Goal: Task Accomplishment & Management: Use online tool/utility

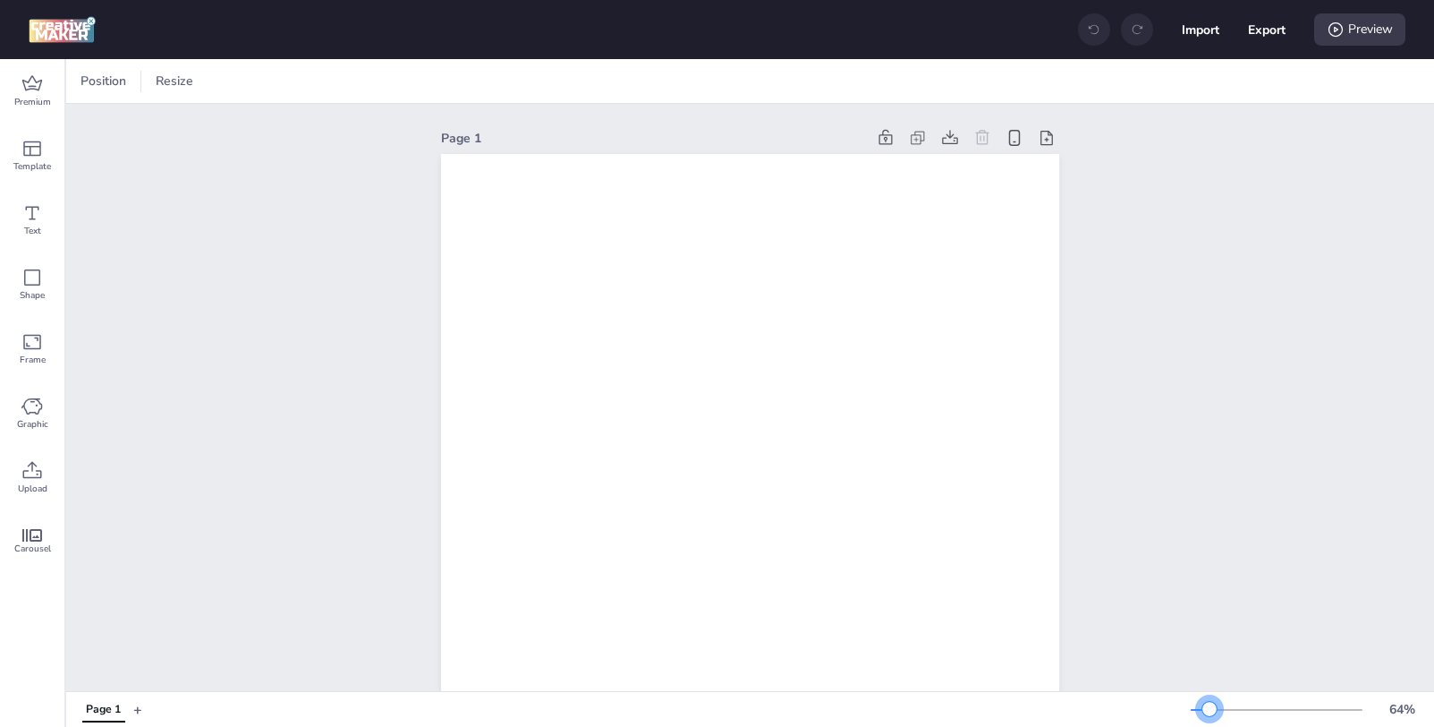
drag, startPoint x: 1219, startPoint y: 709, endPoint x: 1210, endPoint y: 713, distance: 10.0
click at [1210, 713] on div at bounding box center [1210, 709] width 14 height 14
click at [19, 473] on div "Upload" at bounding box center [32, 478] width 64 height 64
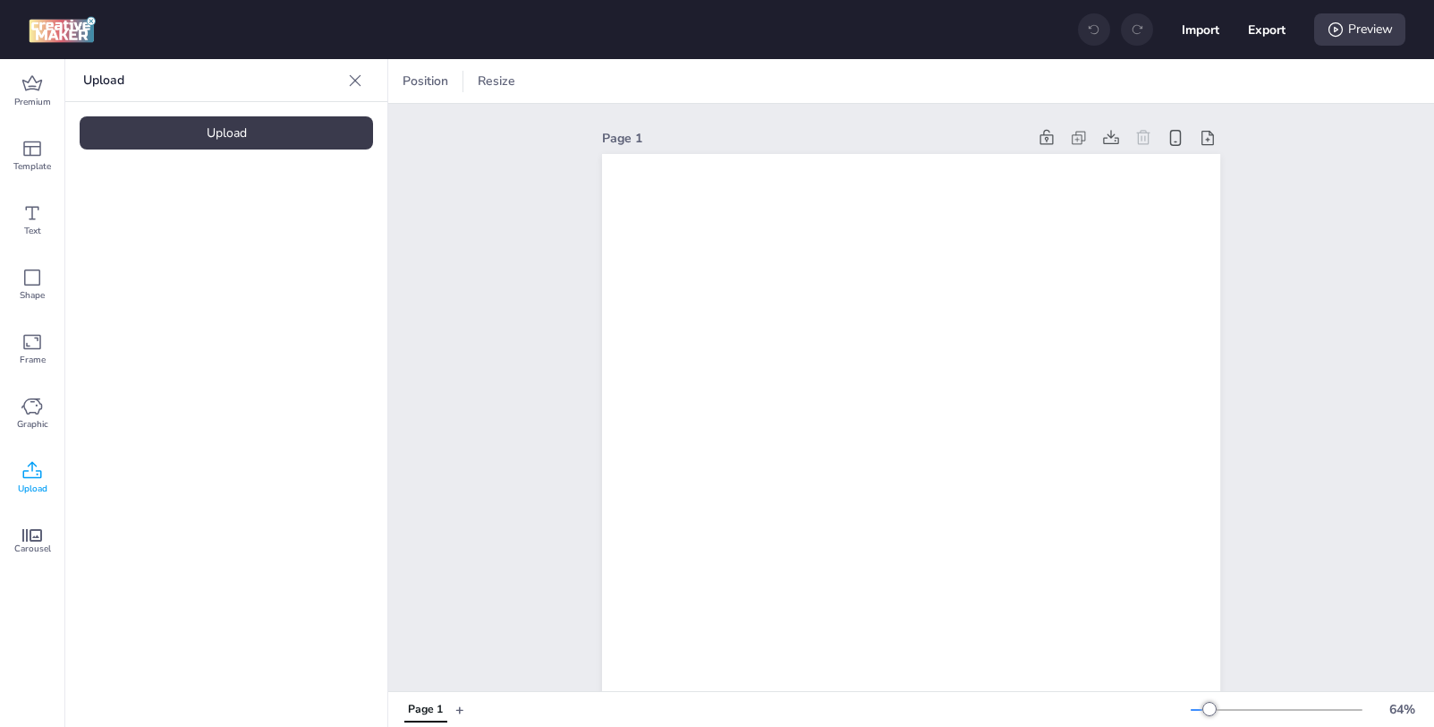
click at [294, 141] on div "Upload" at bounding box center [227, 132] width 294 height 33
click at [134, 260] on img at bounding box center [151, 250] width 109 height 19
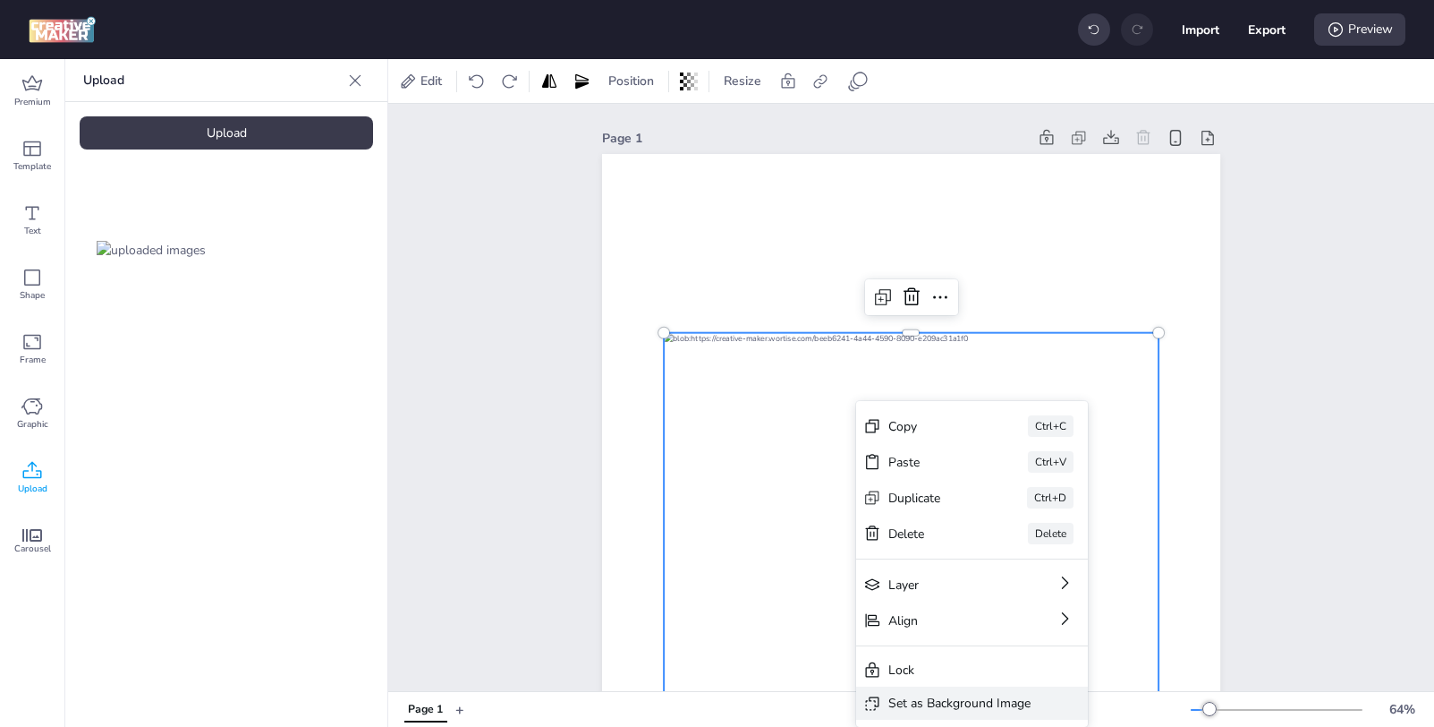
click at [983, 692] on div "Set as Background Image" at bounding box center [972, 702] width 232 height 33
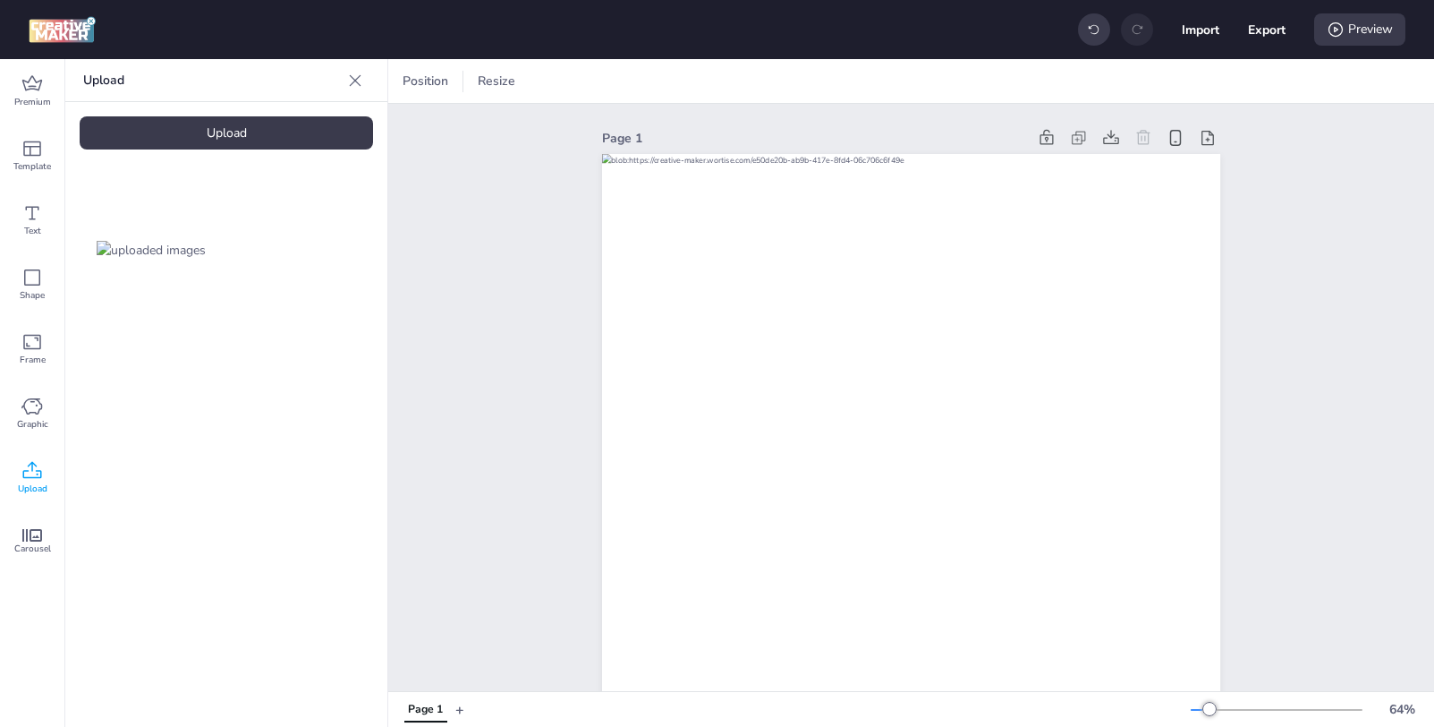
click at [39, 38] on img at bounding box center [62, 29] width 67 height 27
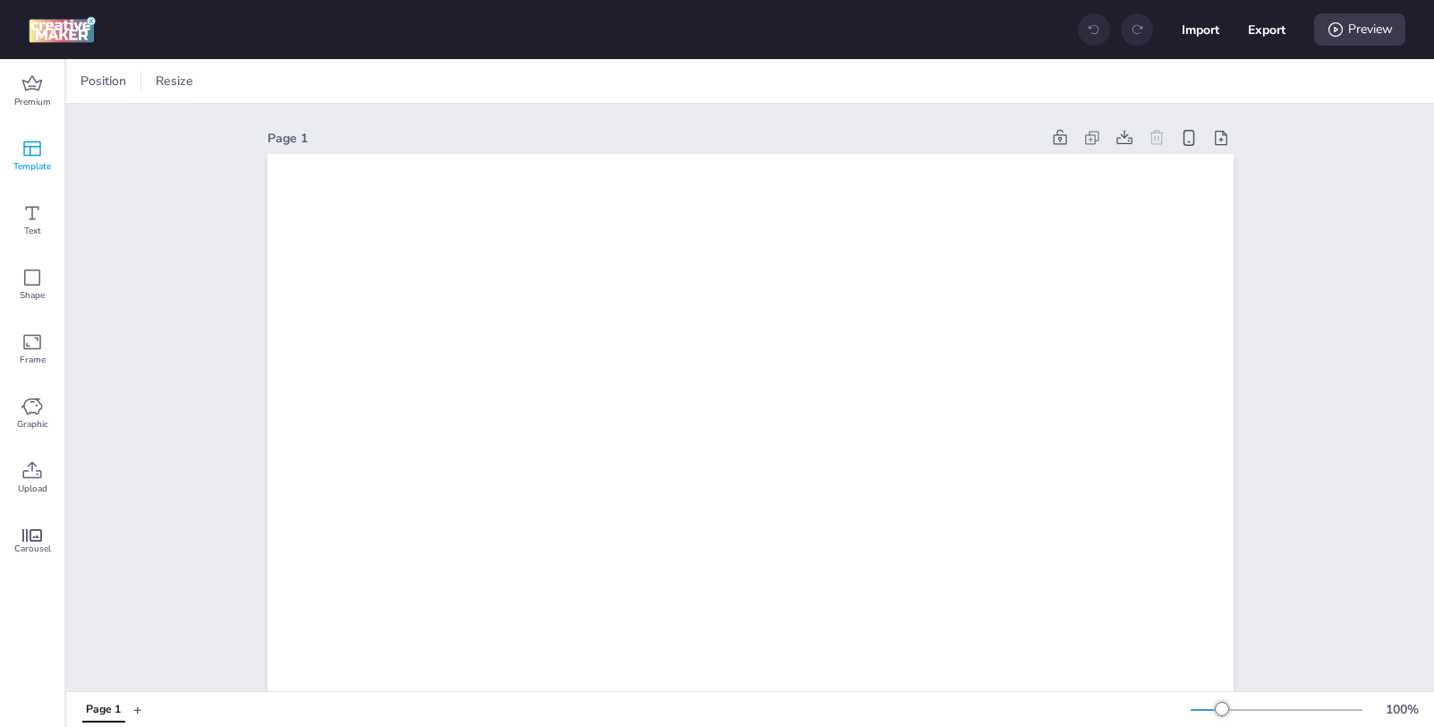
click at [34, 155] on icon at bounding box center [32, 148] width 18 height 15
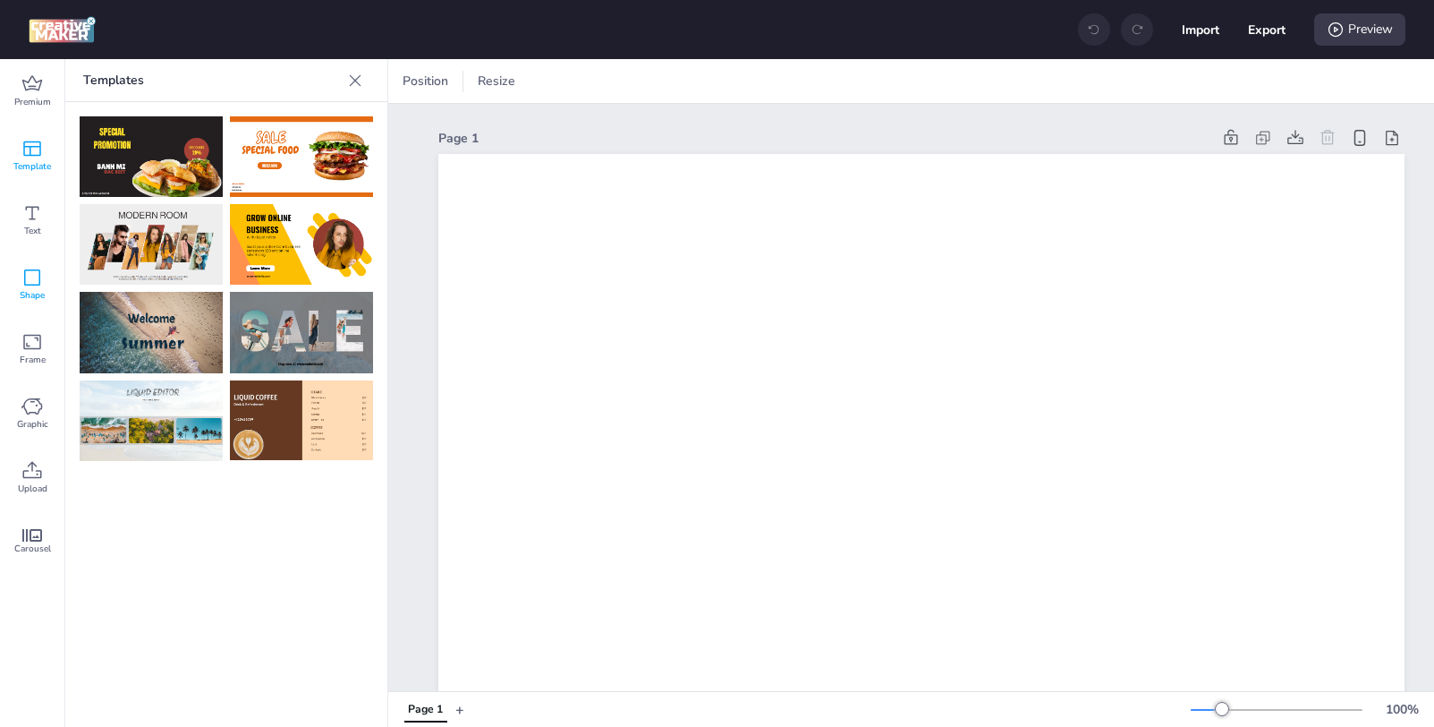
click at [28, 285] on icon at bounding box center [31, 277] width 21 height 21
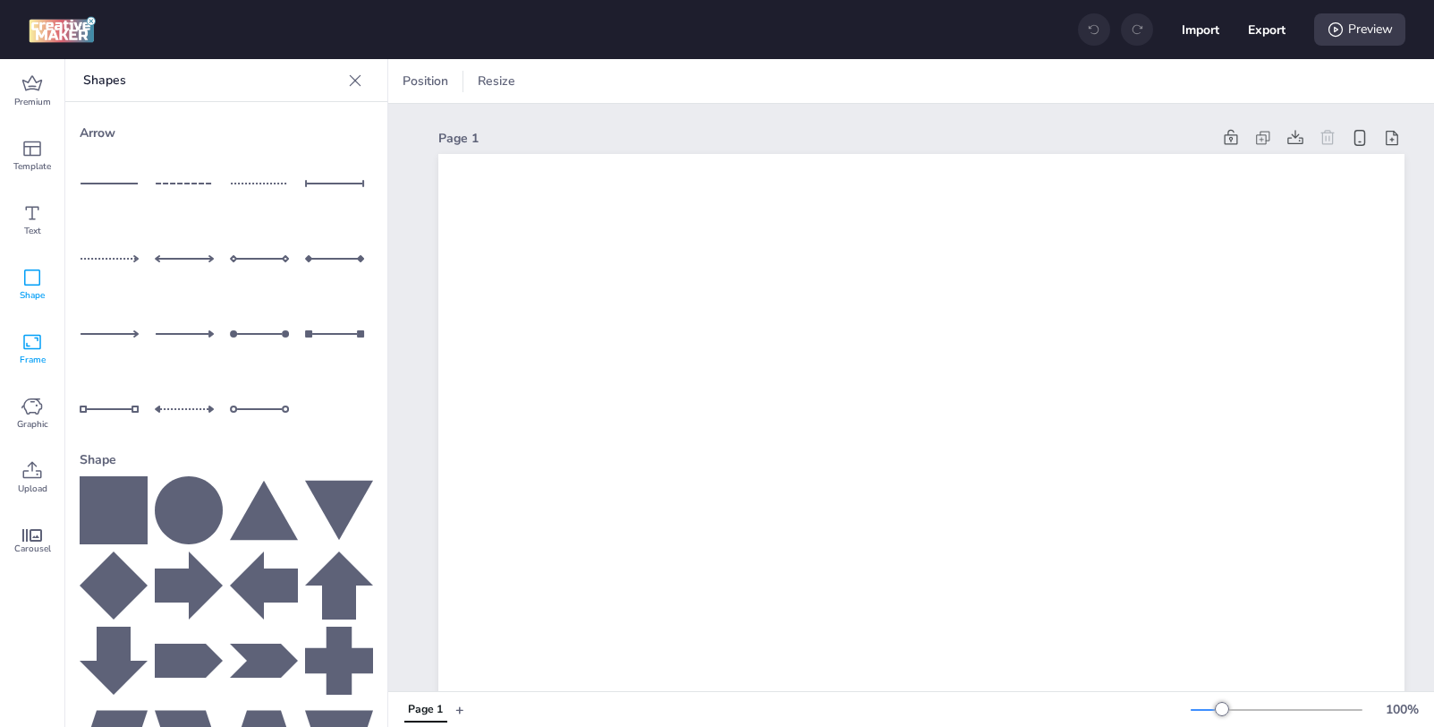
click at [32, 338] on icon at bounding box center [31, 341] width 21 height 21
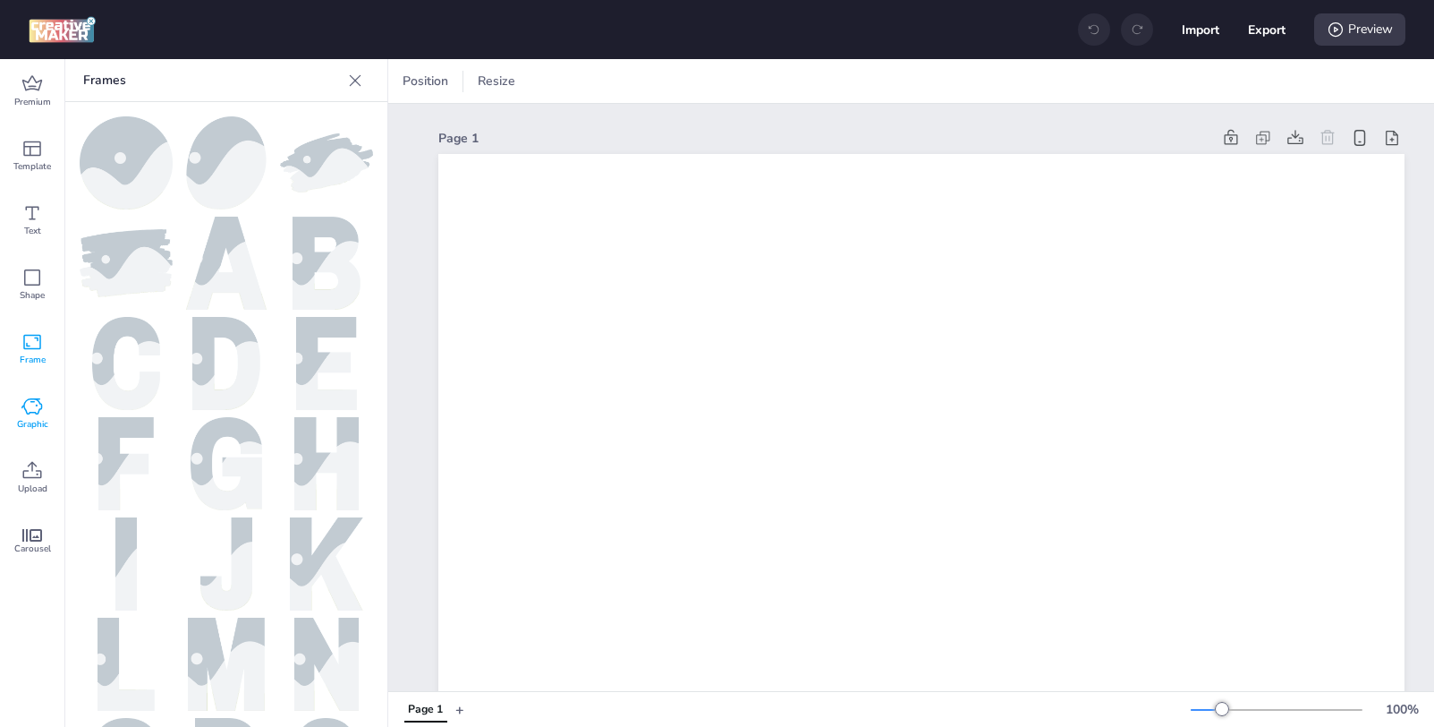
click at [32, 396] on icon at bounding box center [31, 406] width 21 height 21
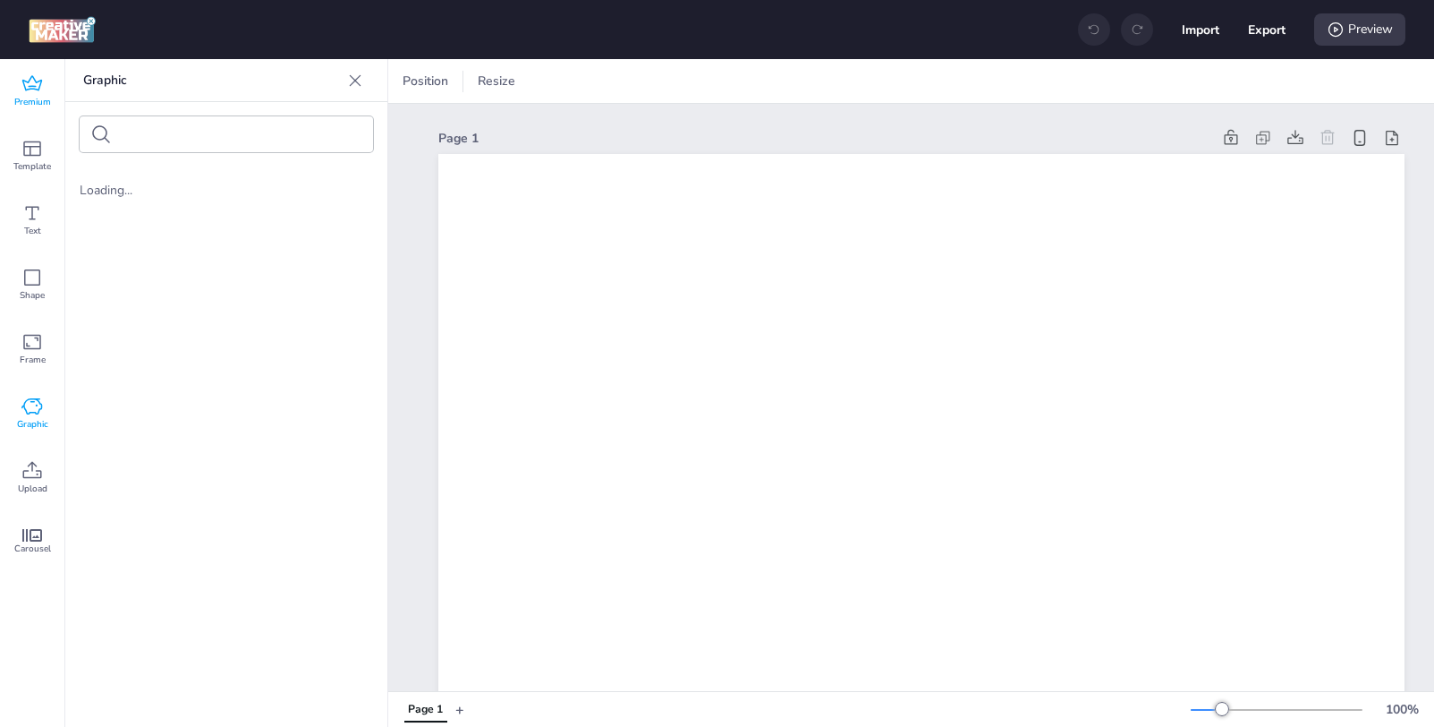
click at [29, 106] on span "Premium" at bounding box center [32, 102] width 37 height 14
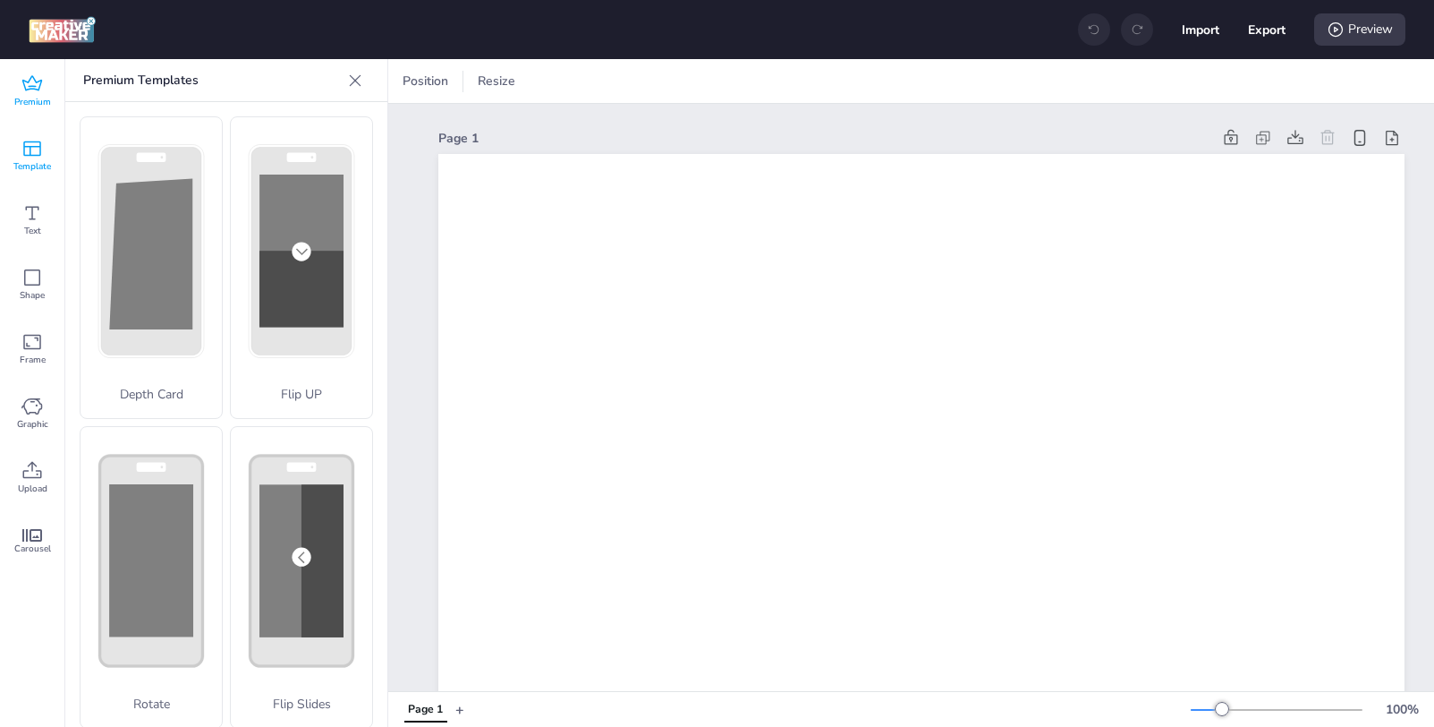
click at [38, 161] on span "Template" at bounding box center [32, 166] width 38 height 14
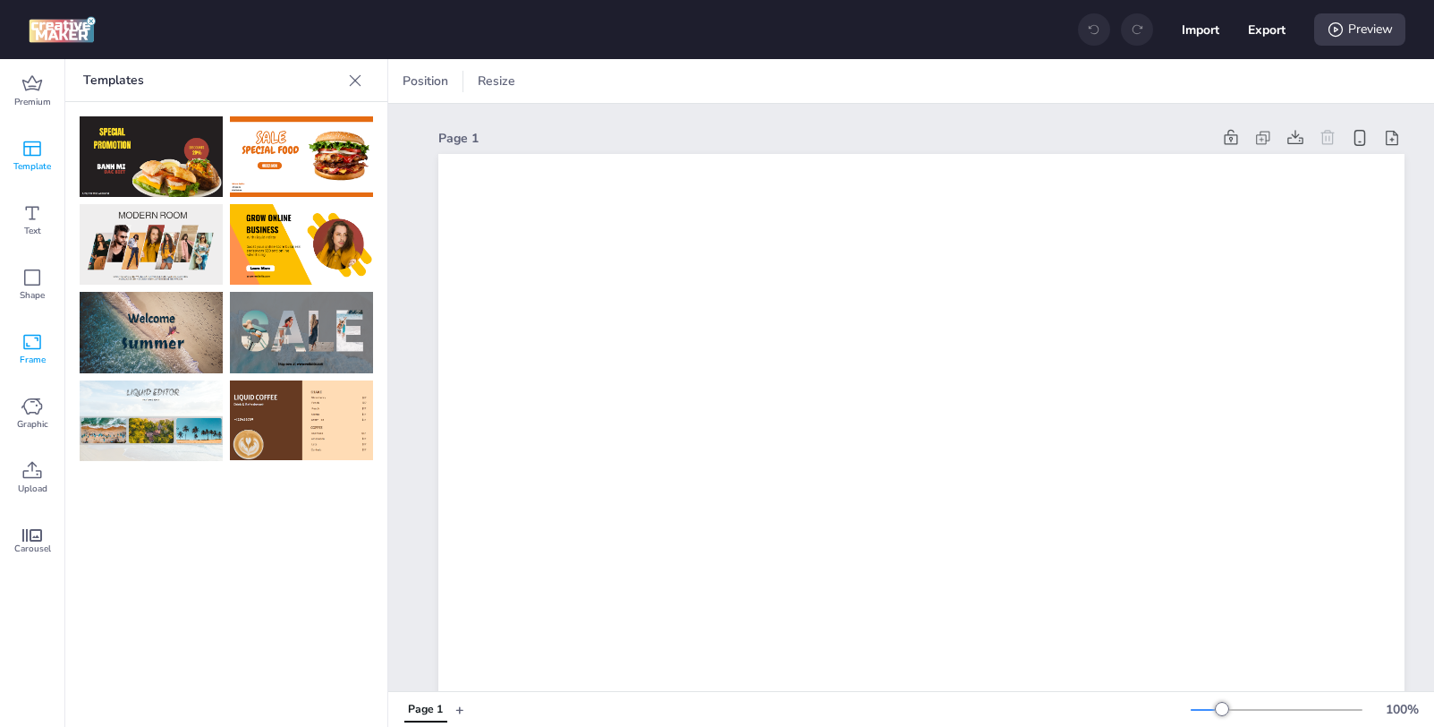
click at [21, 343] on div "Frame" at bounding box center [32, 349] width 64 height 64
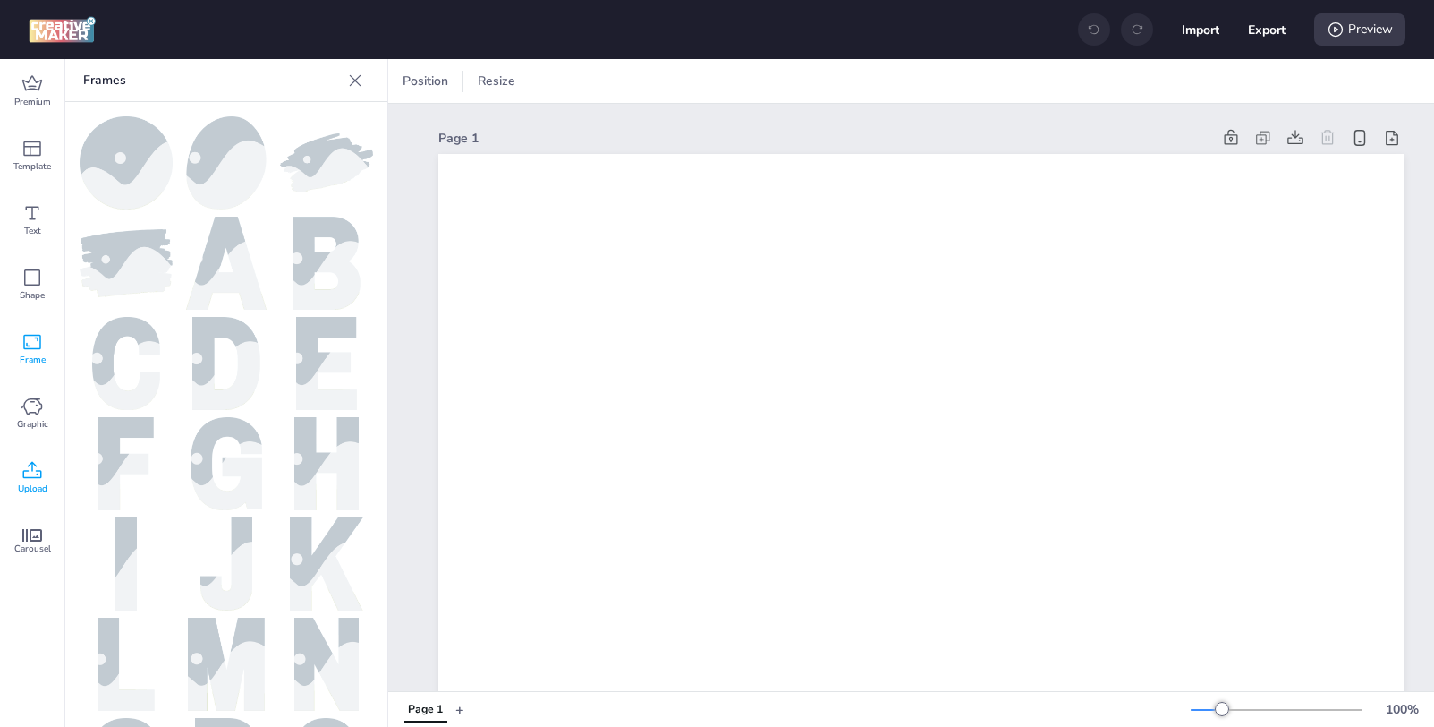
click at [27, 497] on div "Upload" at bounding box center [32, 478] width 64 height 64
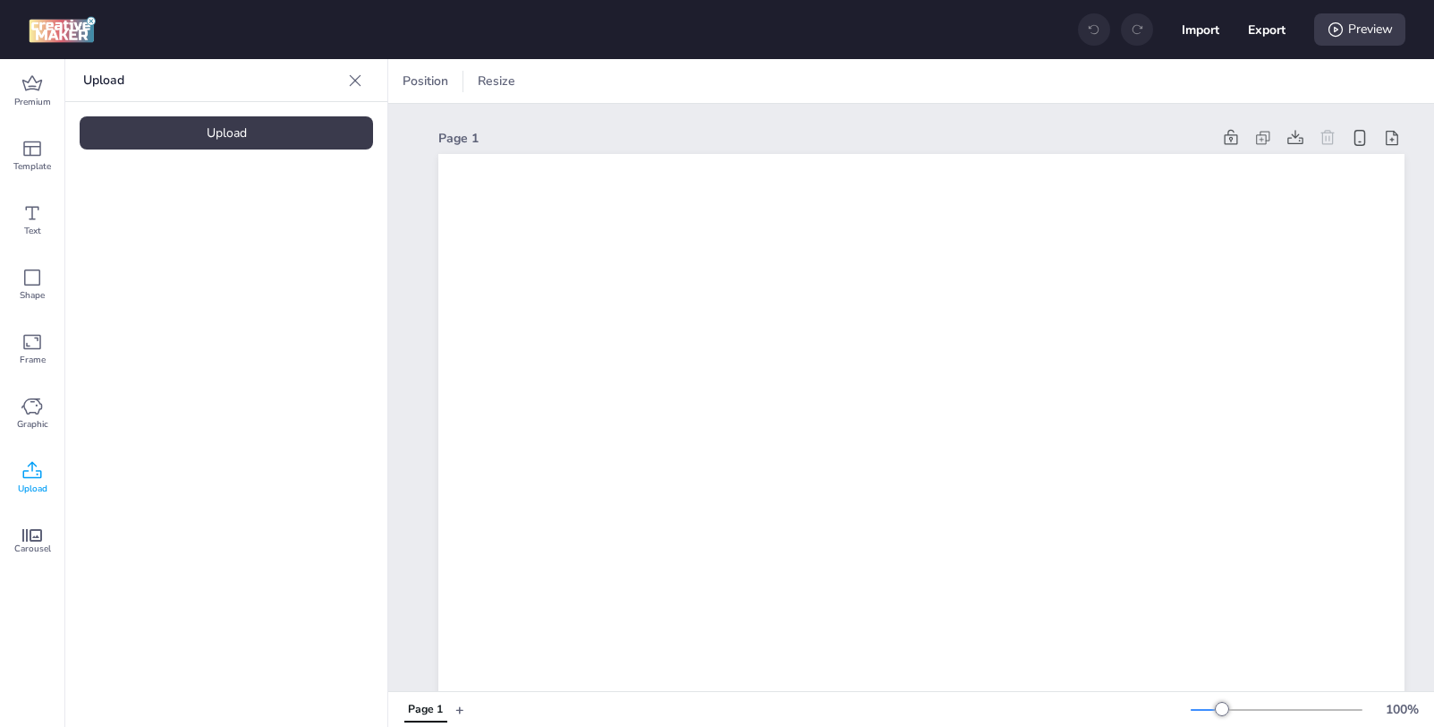
click at [185, 140] on div "Upload" at bounding box center [227, 132] width 294 height 33
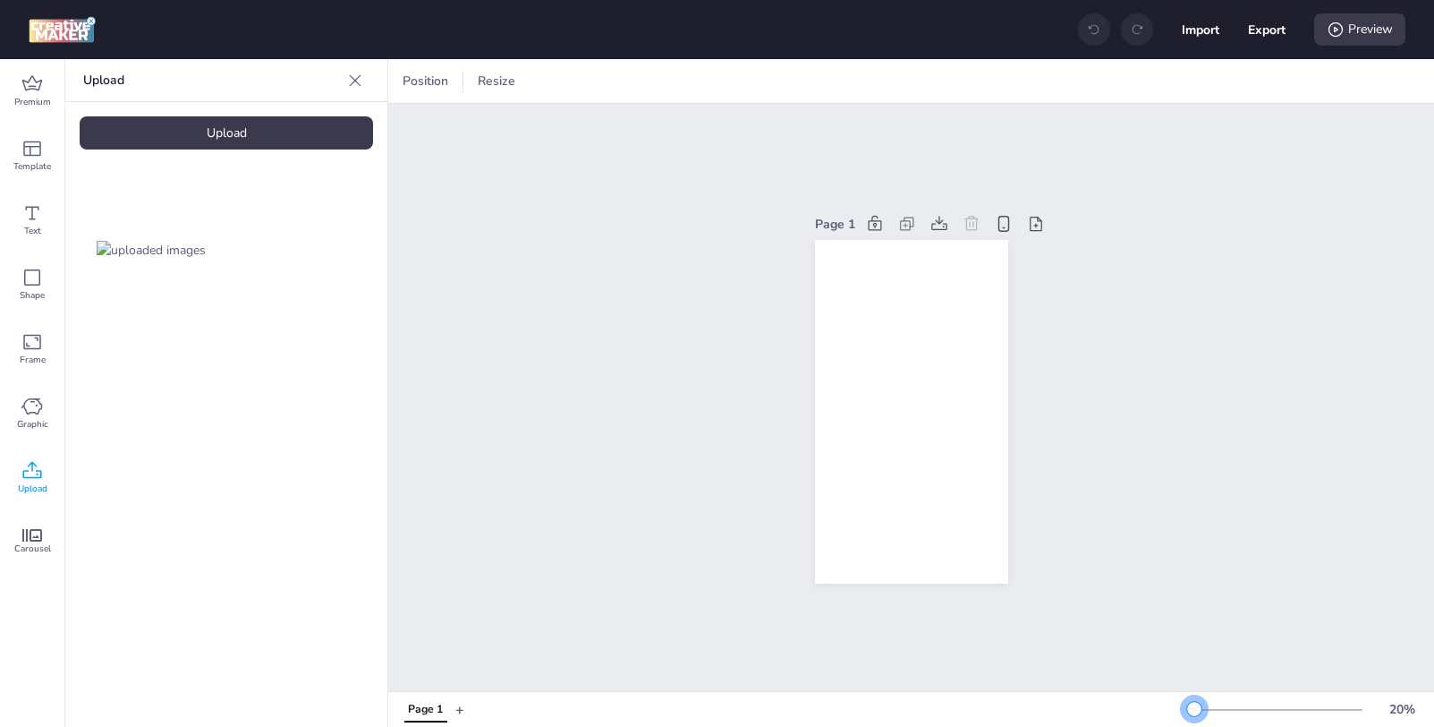
drag, startPoint x: 1225, startPoint y: 711, endPoint x: 1195, endPoint y: 717, distance: 30.9
click at [1195, 717] on div "20 %" at bounding box center [1309, 709] width 236 height 29
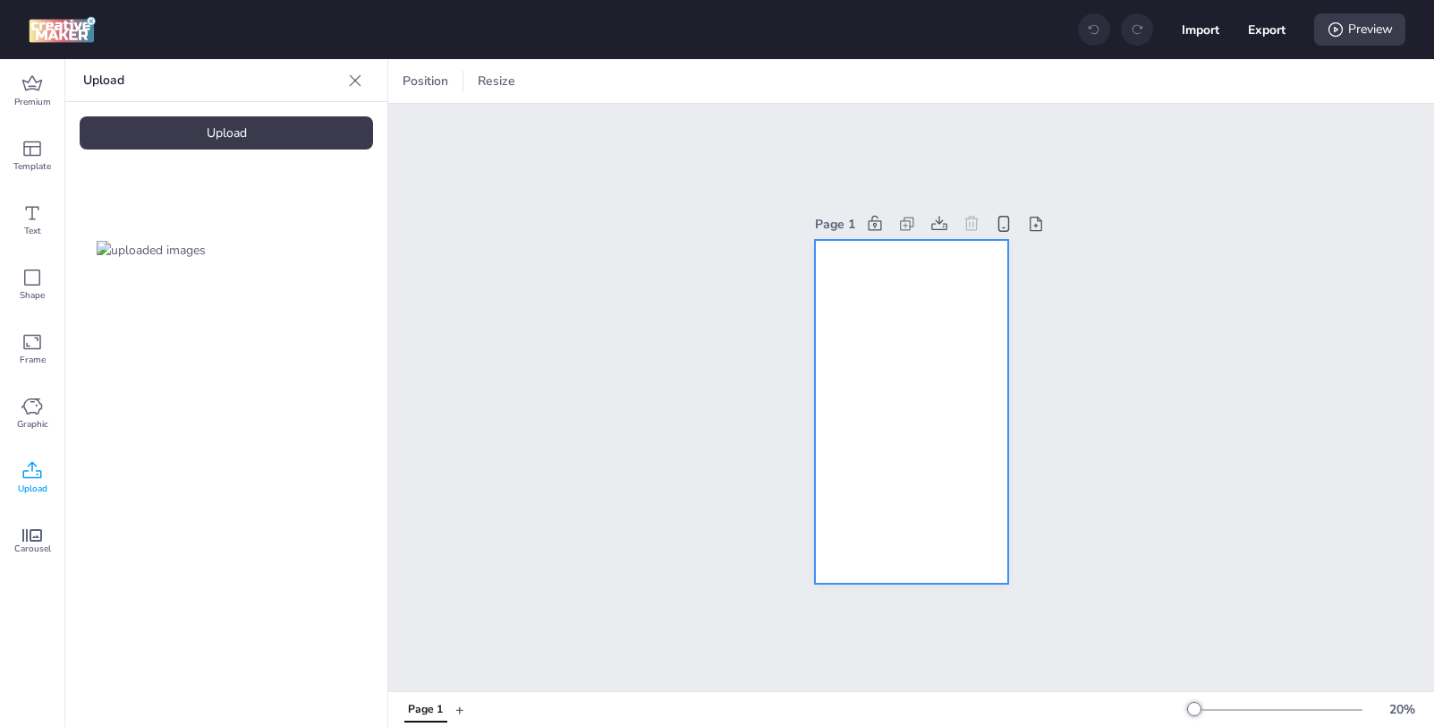
click at [858, 327] on div at bounding box center [911, 412] width 193 height 344
click at [515, 89] on div at bounding box center [522, 81] width 18 height 27
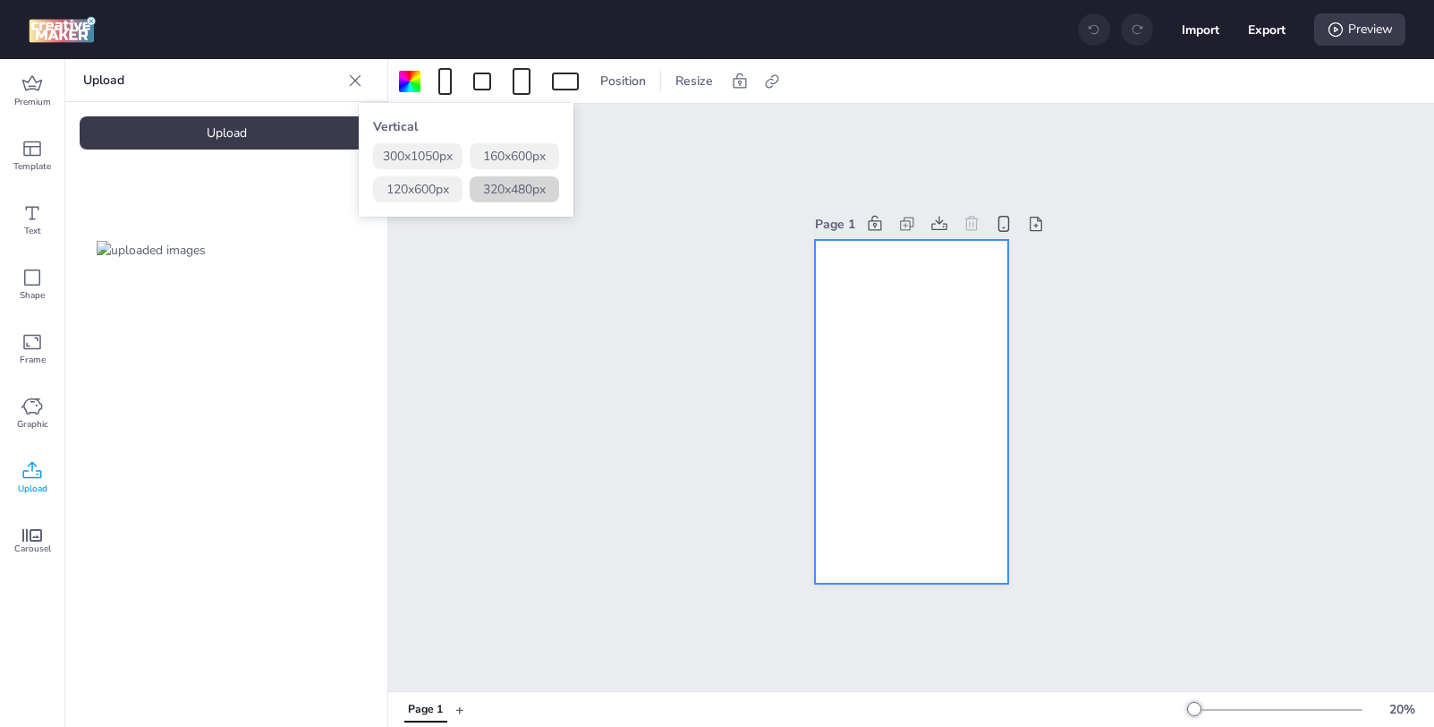
click at [497, 192] on button "320 x 480 px" at bounding box center [514, 189] width 89 height 26
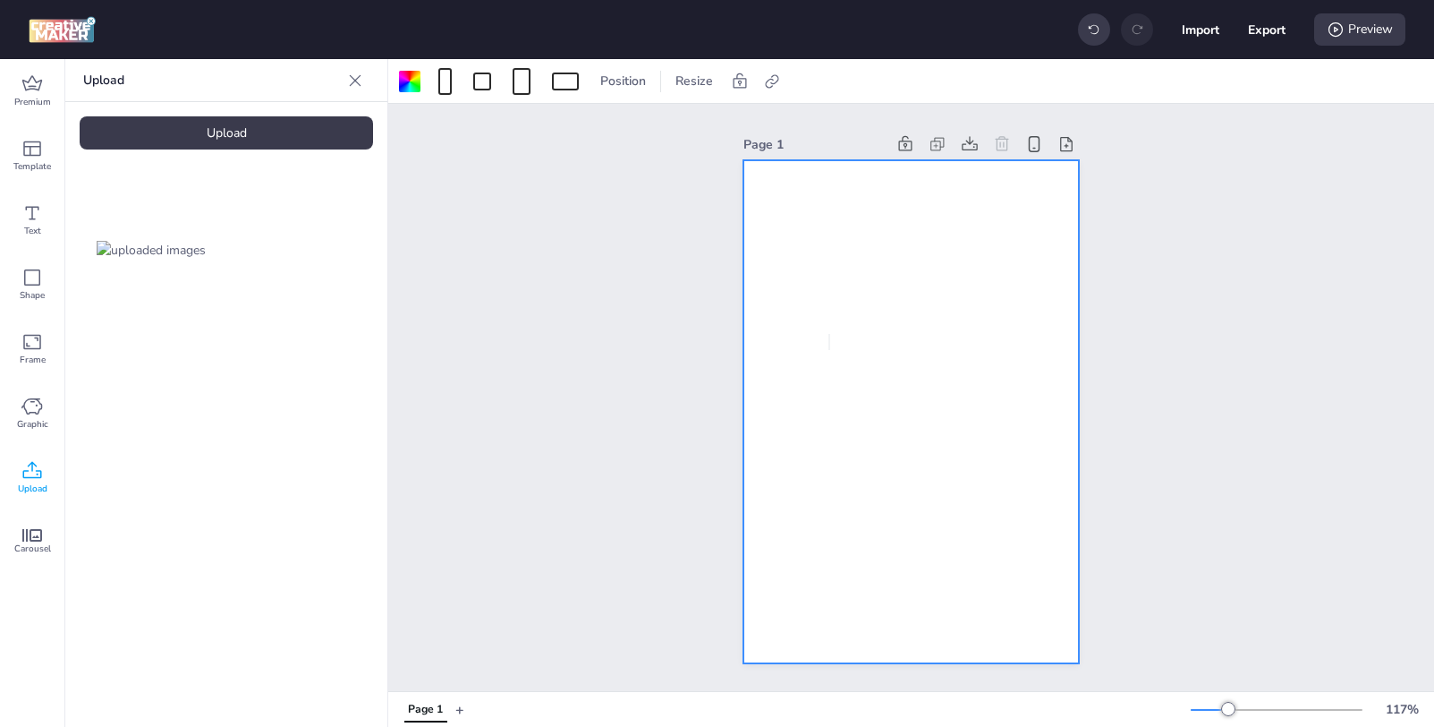
click at [150, 260] on img at bounding box center [151, 250] width 109 height 19
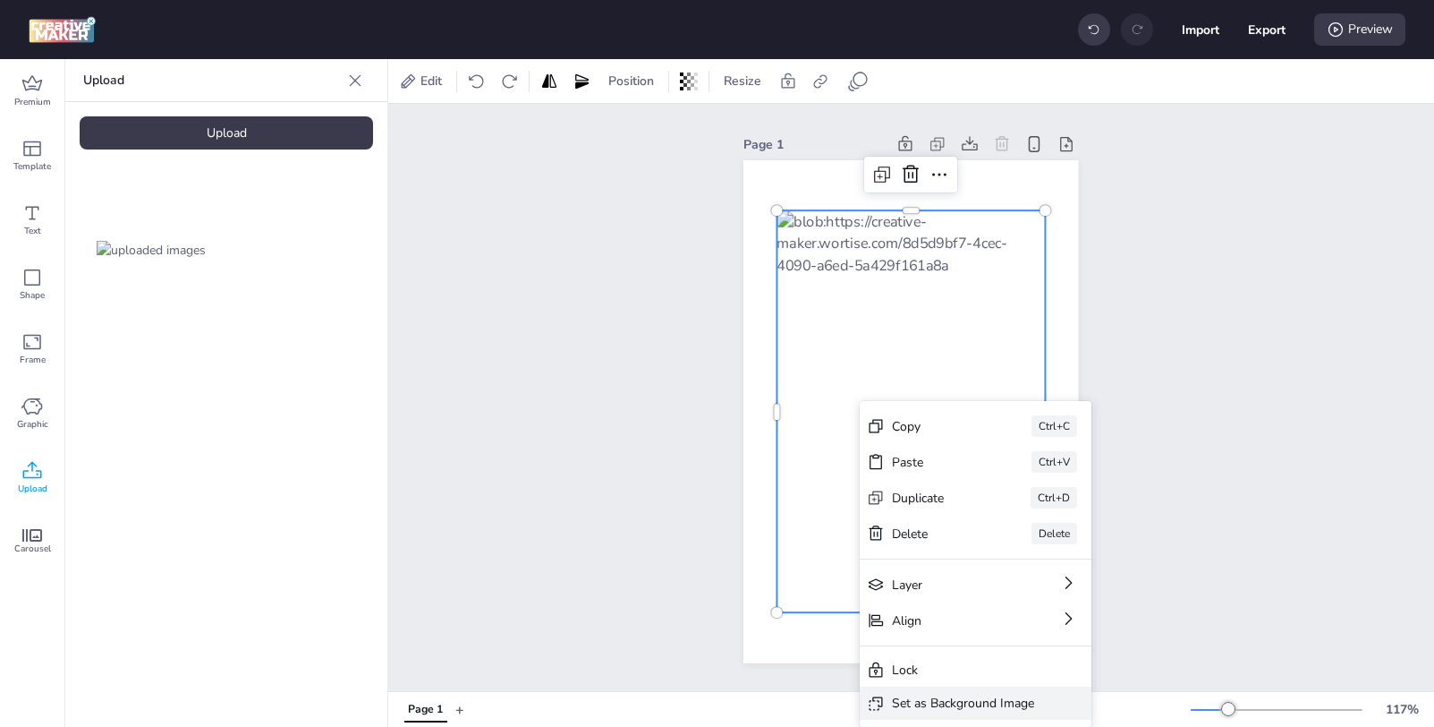
click at [973, 712] on div "Set as Background Image" at bounding box center [976, 702] width 232 height 33
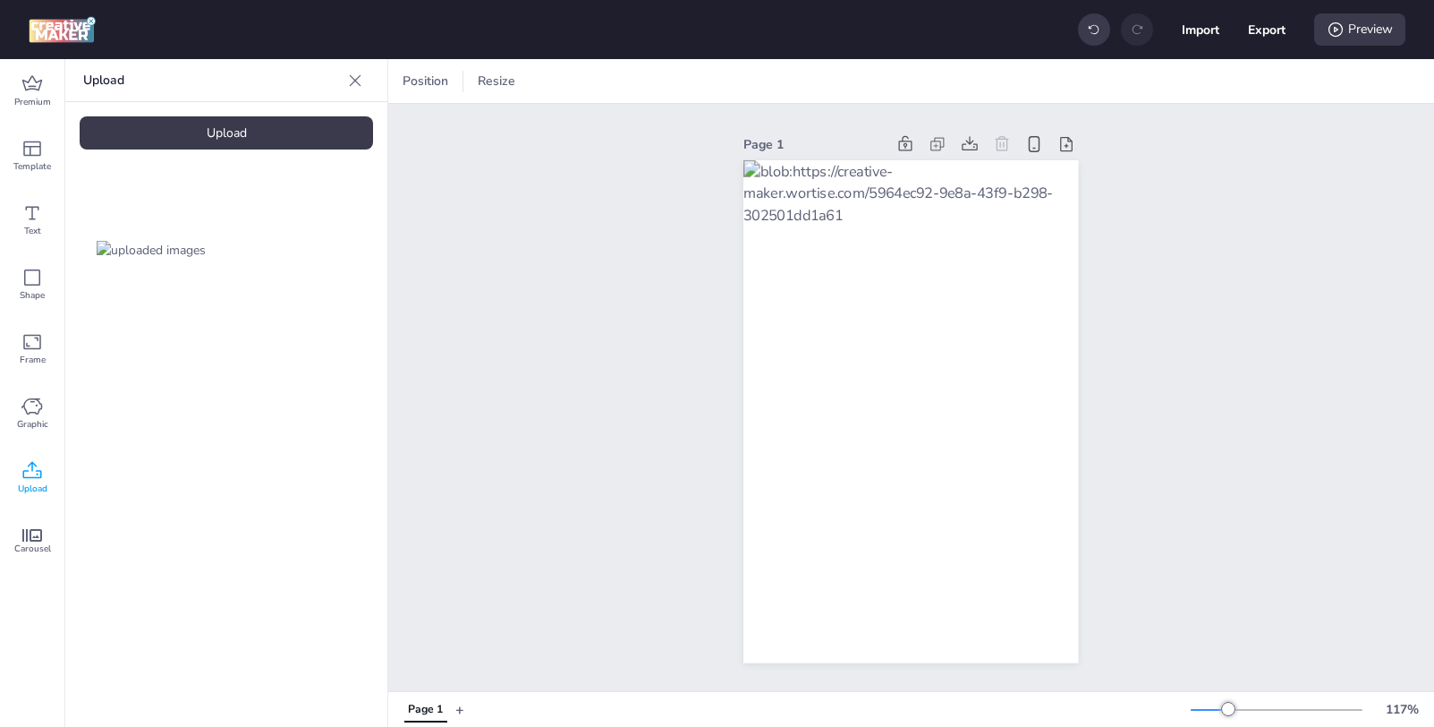
click at [1197, 485] on div "Page 1" at bounding box center [911, 397] width 1046 height 587
click at [503, 89] on span "Resize" at bounding box center [496, 81] width 45 height 19
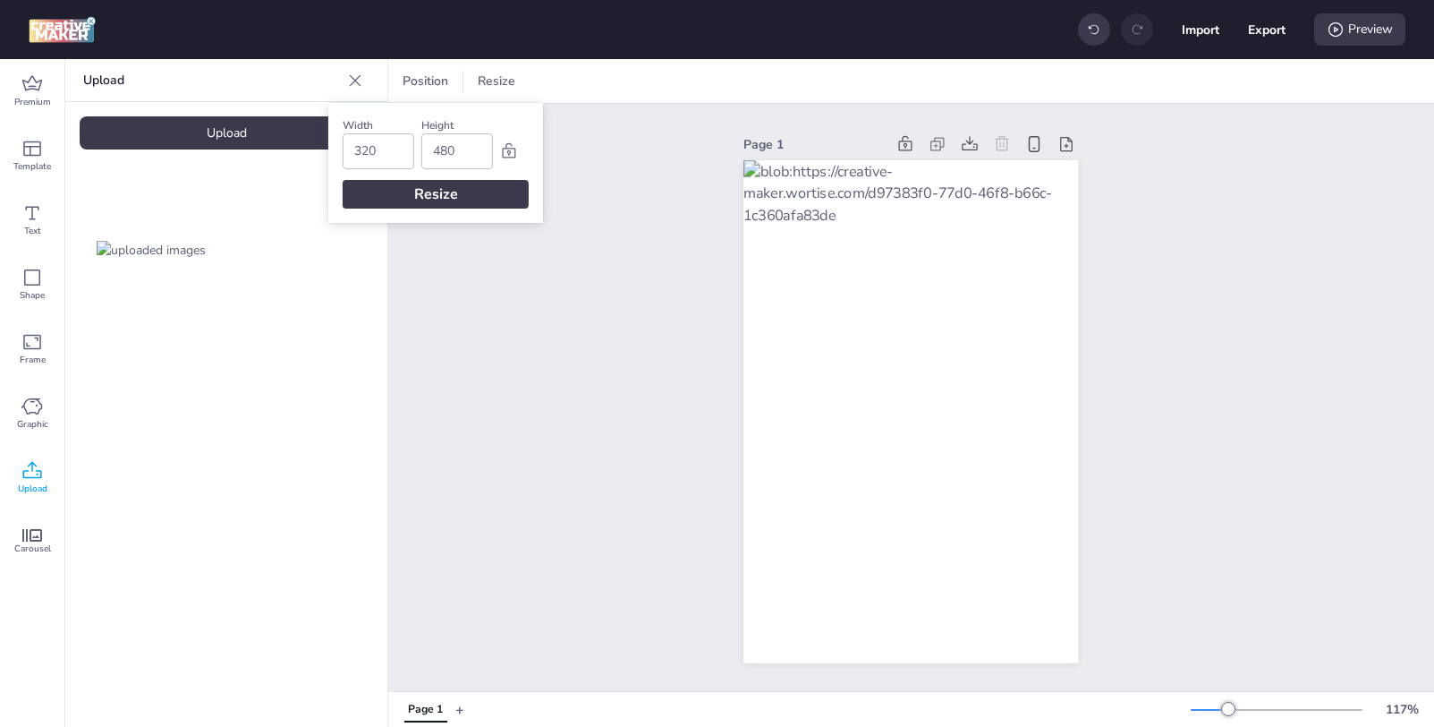
click at [645, 224] on div "Page 1" at bounding box center [911, 397] width 1046 height 587
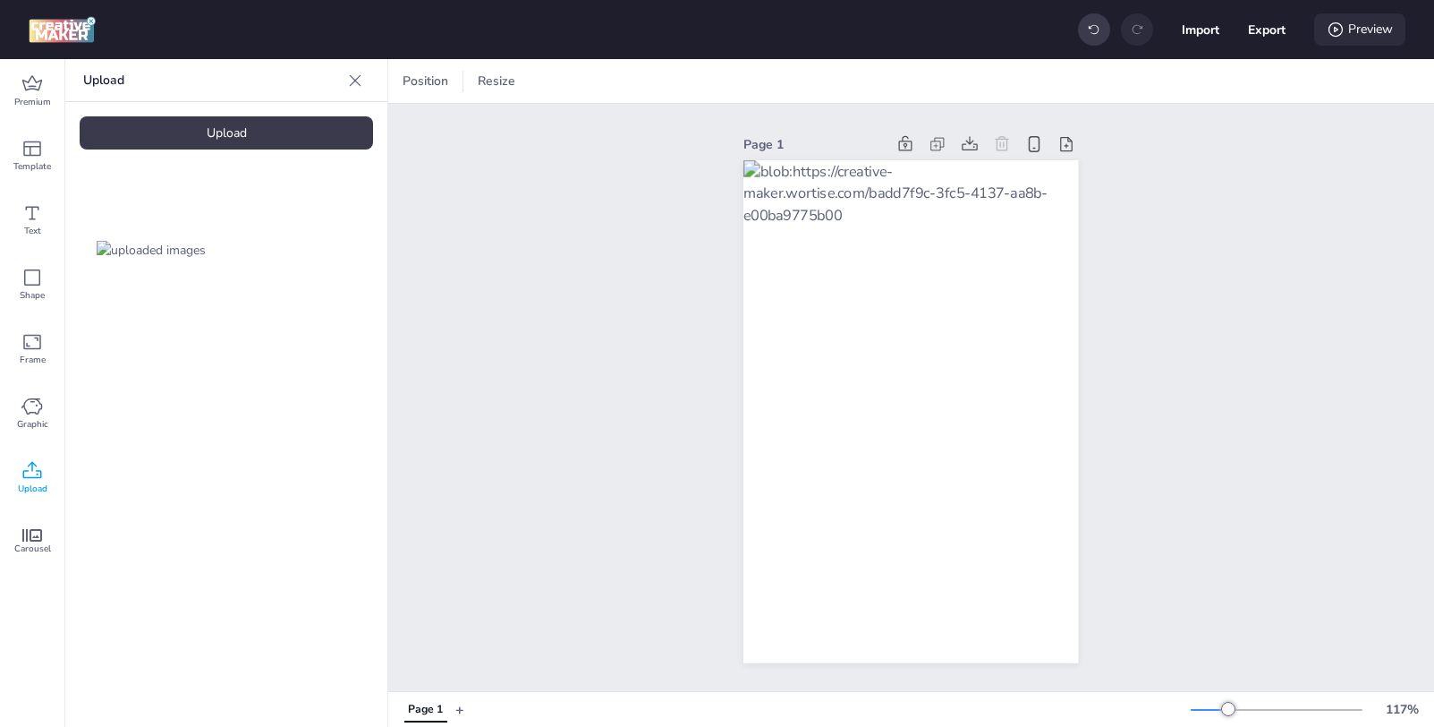
click at [1349, 33] on div "Preview" at bounding box center [1360, 29] width 91 height 32
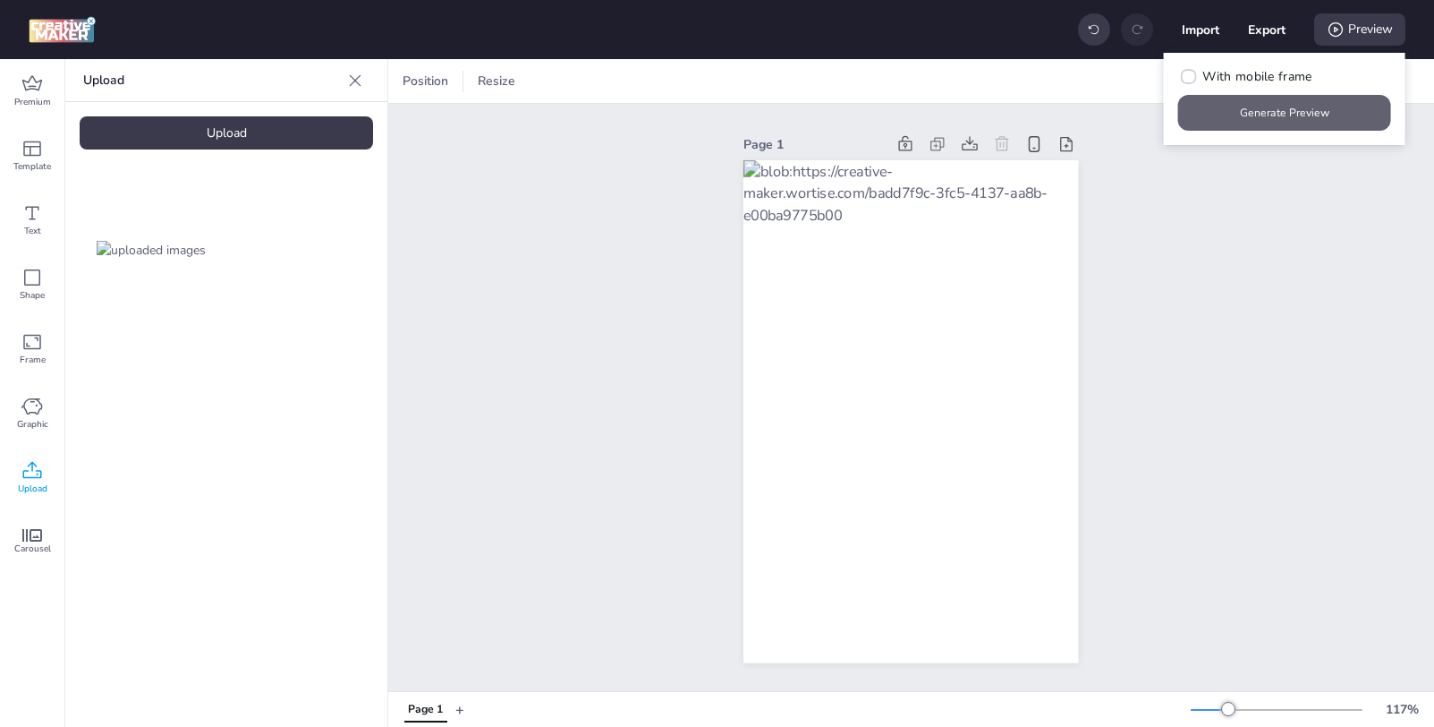
click at [1290, 115] on button "Generate Preview" at bounding box center [1285, 113] width 213 height 36
click at [1260, 28] on button "Export" at bounding box center [1267, 30] width 37 height 37
select select "html"
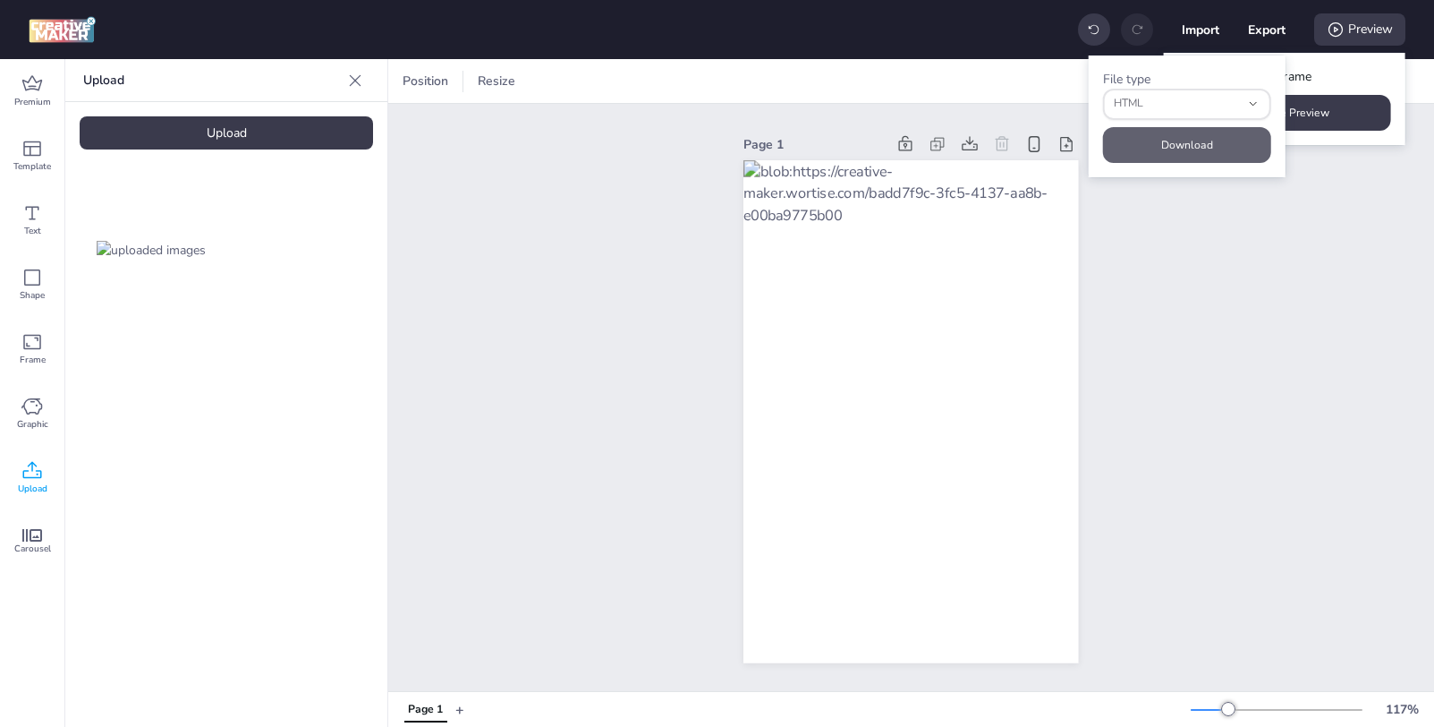
click at [1198, 140] on button "Download" at bounding box center [1187, 145] width 168 height 36
click at [497, 81] on span "Resize" at bounding box center [496, 81] width 45 height 19
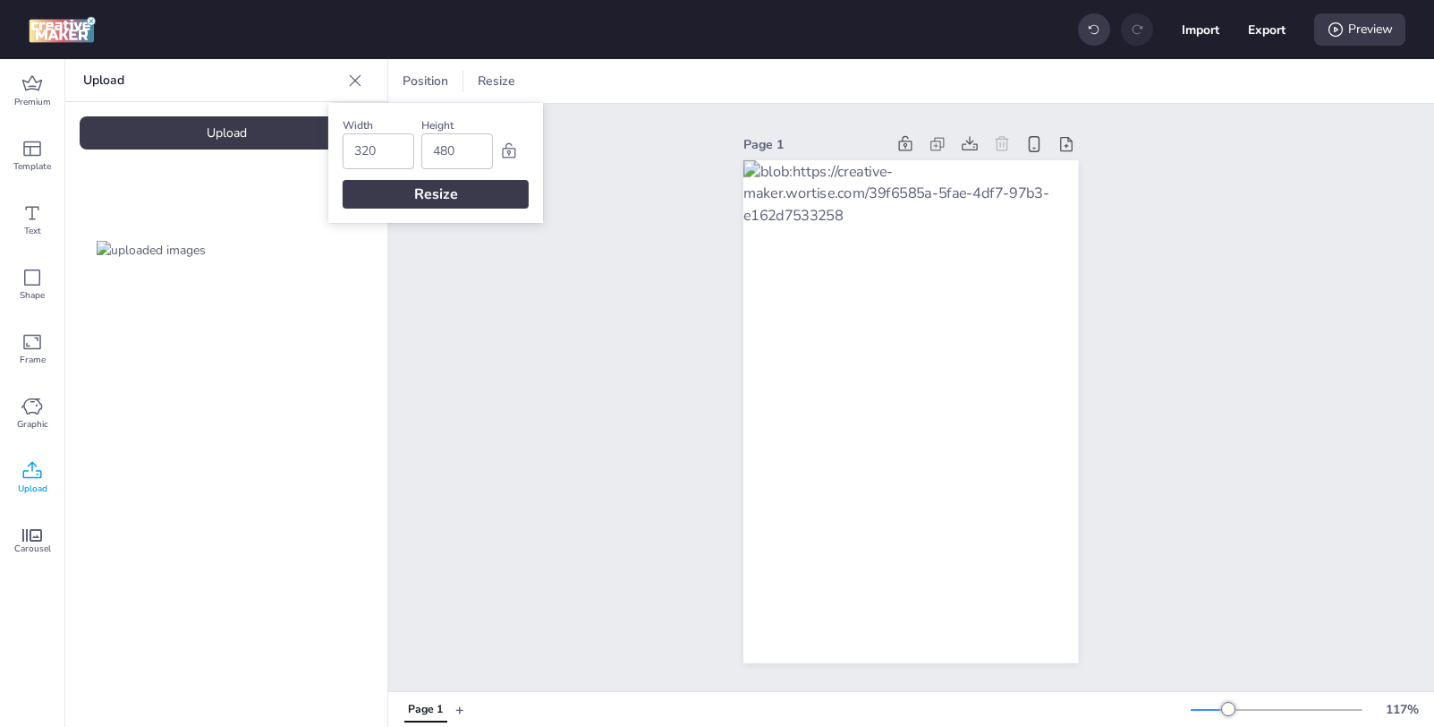
click at [559, 263] on div "Page 1" at bounding box center [911, 397] width 1046 height 587
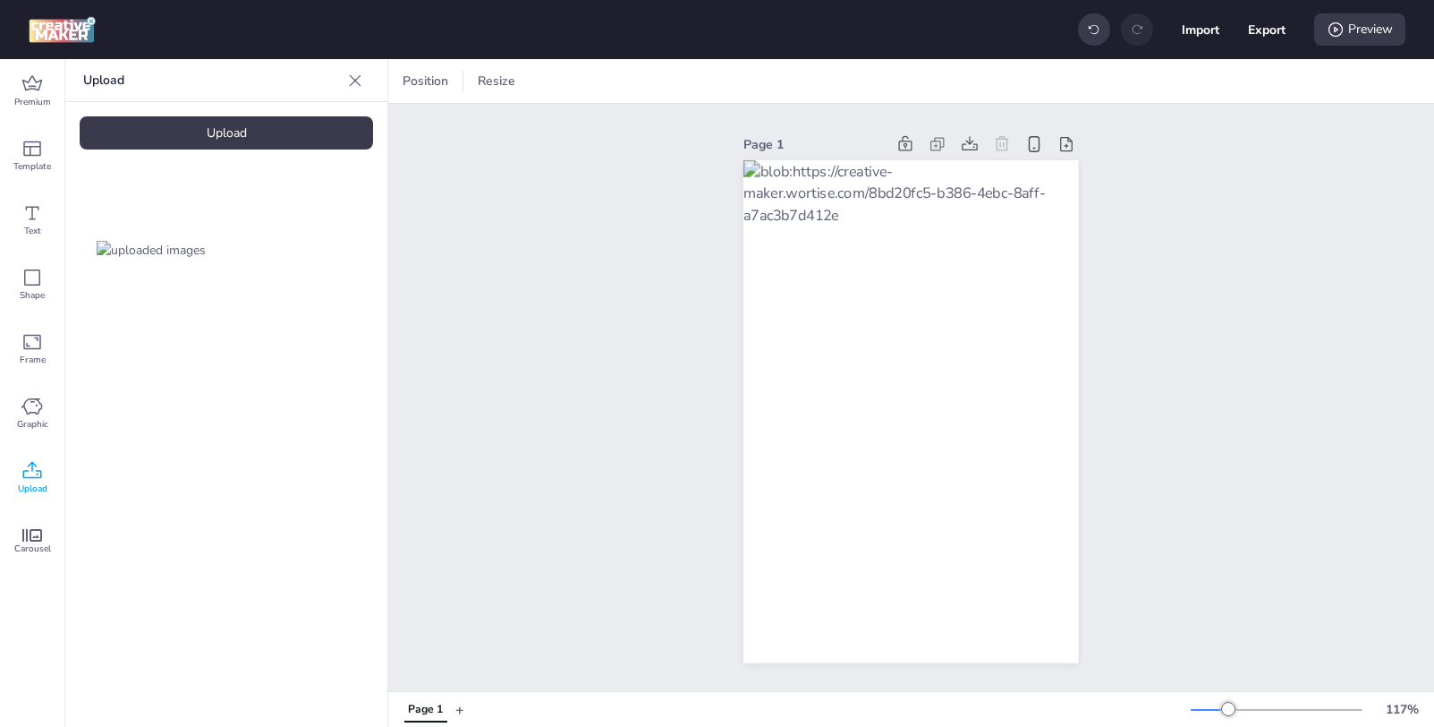
click at [50, 34] on img at bounding box center [62, 29] width 67 height 27
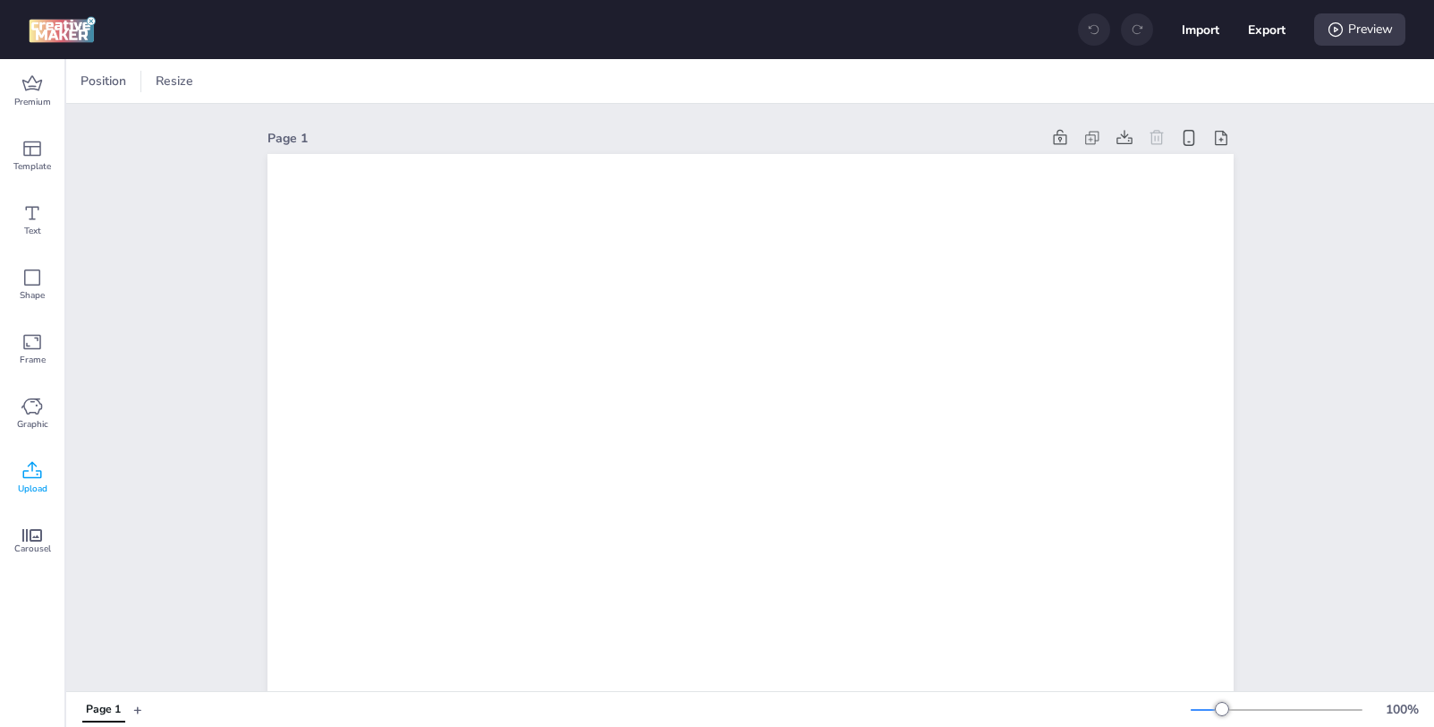
click at [35, 476] on icon at bounding box center [31, 470] width 21 height 21
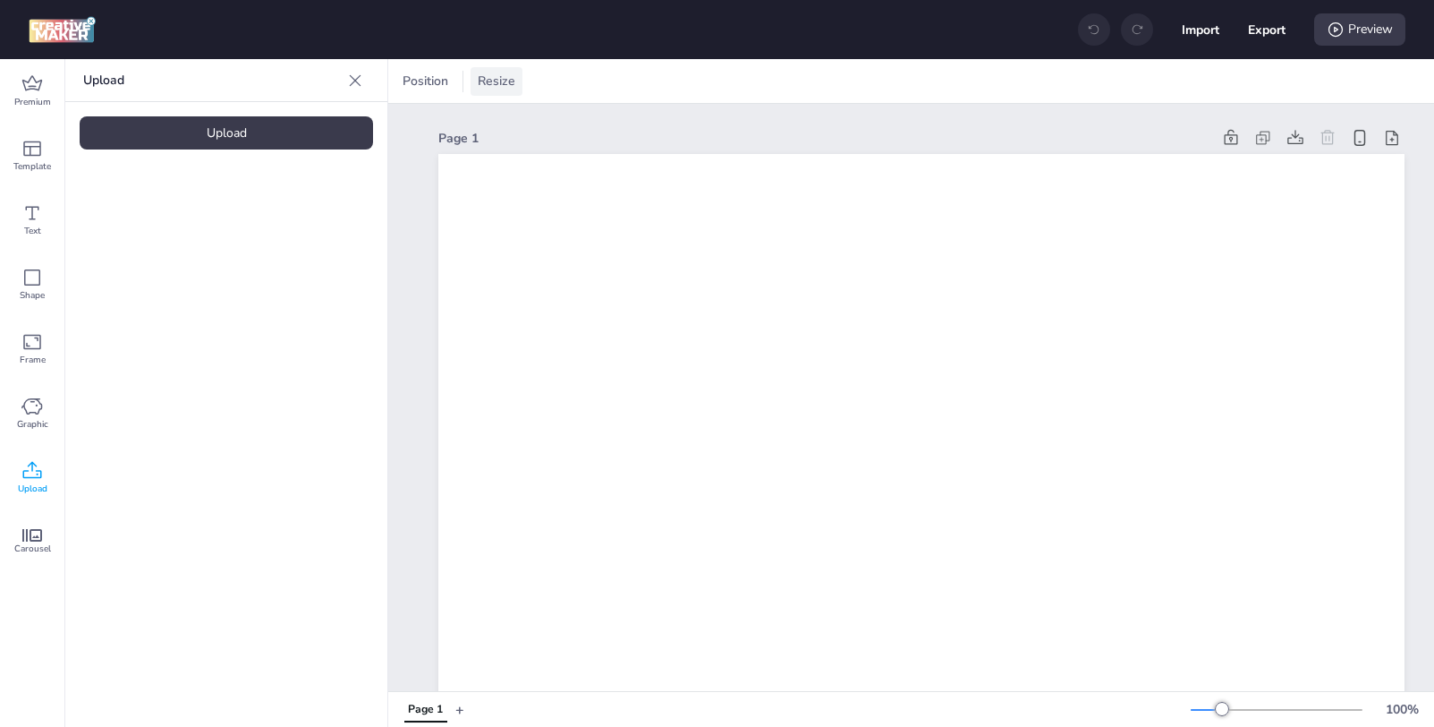
click at [503, 76] on span "Resize" at bounding box center [496, 81] width 45 height 19
click at [439, 84] on span "Position" at bounding box center [425, 81] width 53 height 19
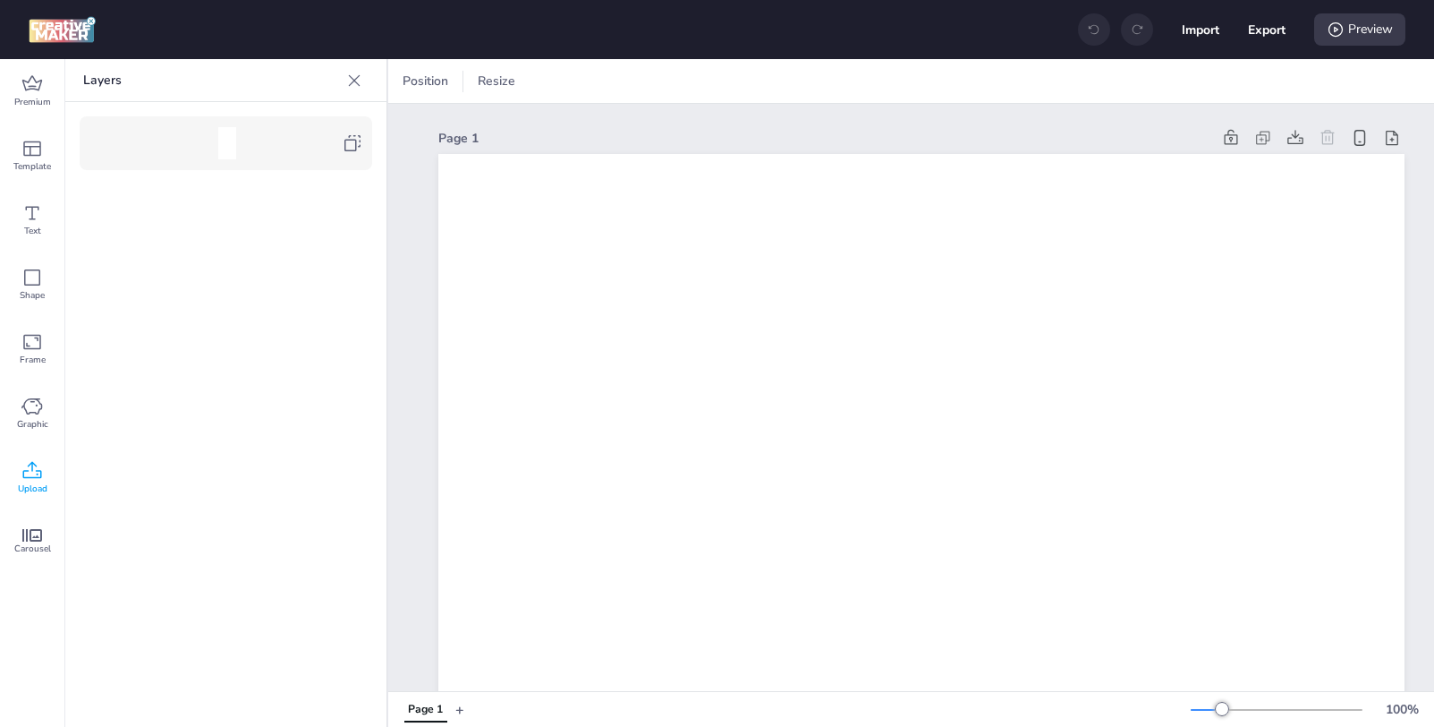
click at [525, 83] on div "Position Resize" at bounding box center [468, 81] width 145 height 29
click at [515, 83] on span "Resize" at bounding box center [496, 81] width 45 height 19
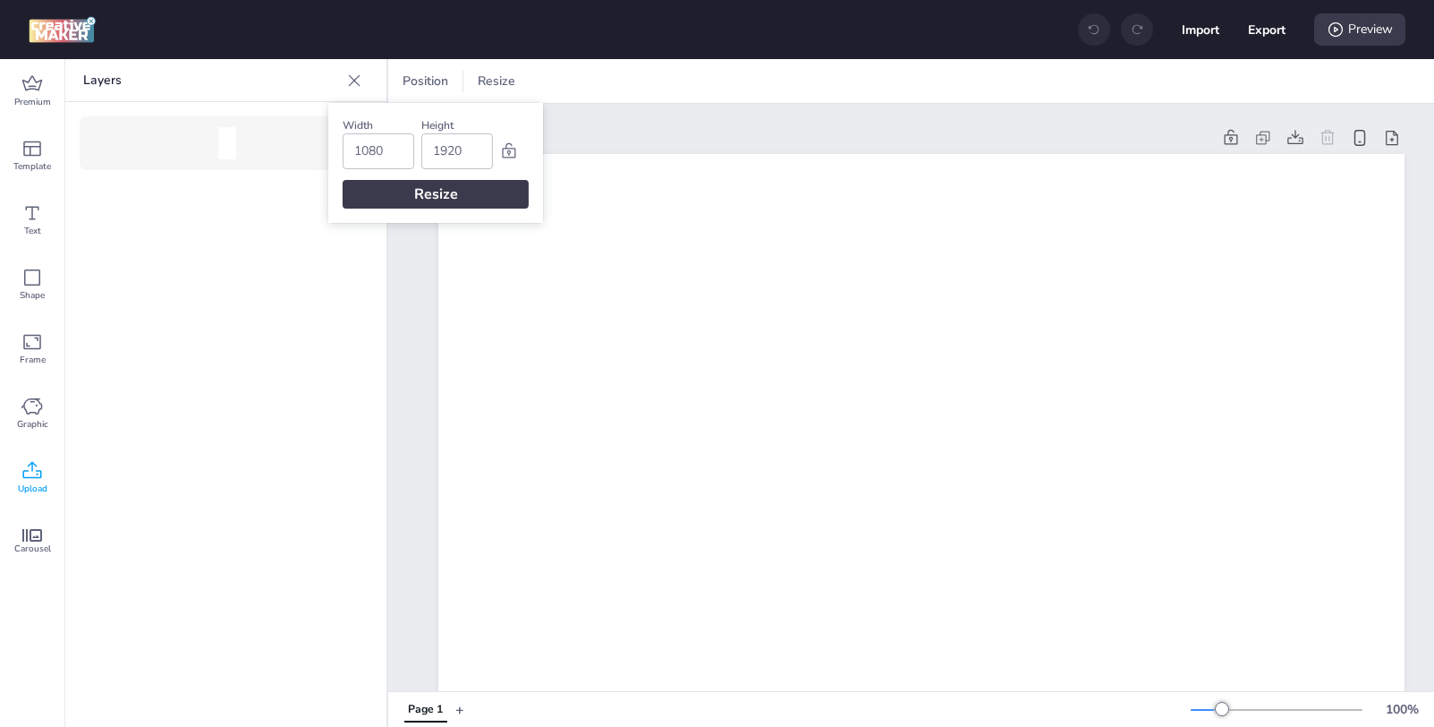
drag, startPoint x: 388, startPoint y: 149, endPoint x: 336, endPoint y: 149, distance: 51.9
click at [336, 149] on div "Width 1080 Height 1920 Resize" at bounding box center [435, 163] width 215 height 120
type input "230"
click at [468, 153] on input "1920" at bounding box center [457, 151] width 48 height 34
type input "1"
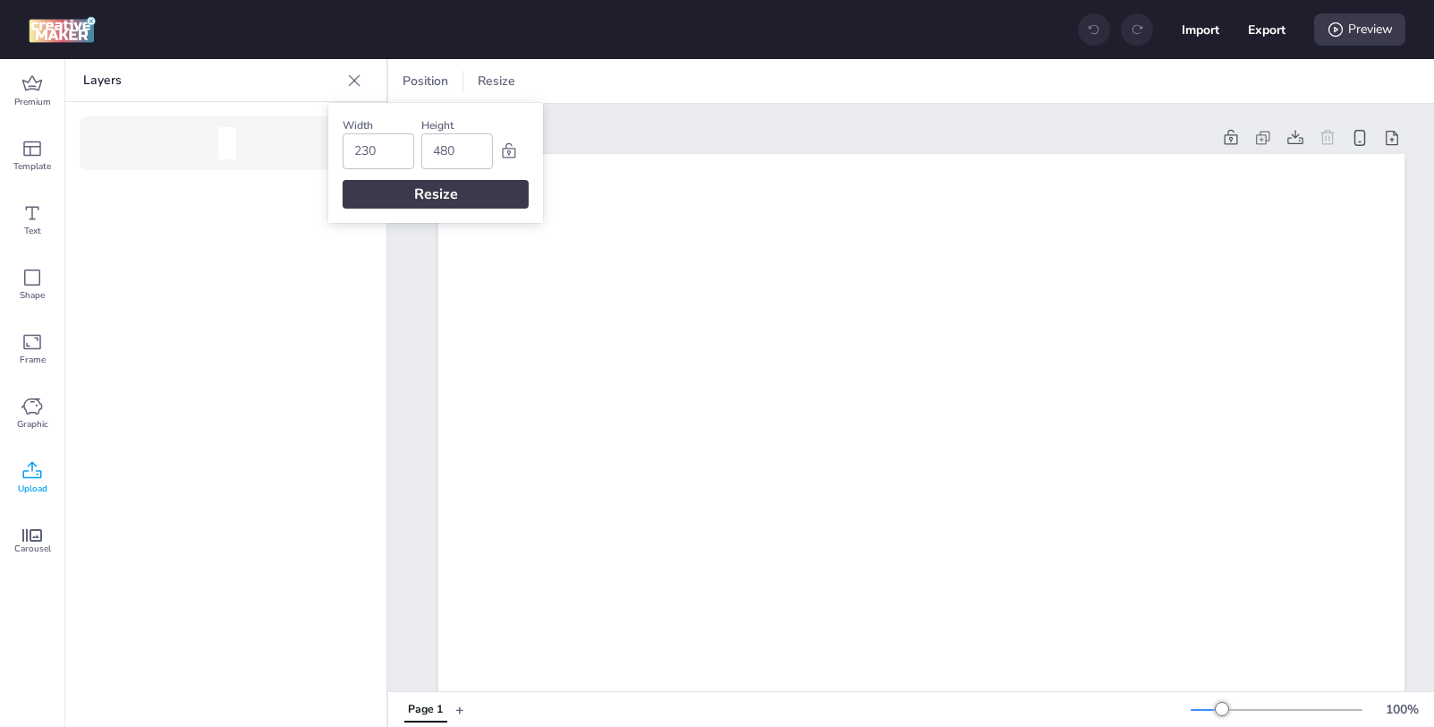
type input "480"
click at [475, 189] on div "Resize" at bounding box center [436, 194] width 186 height 29
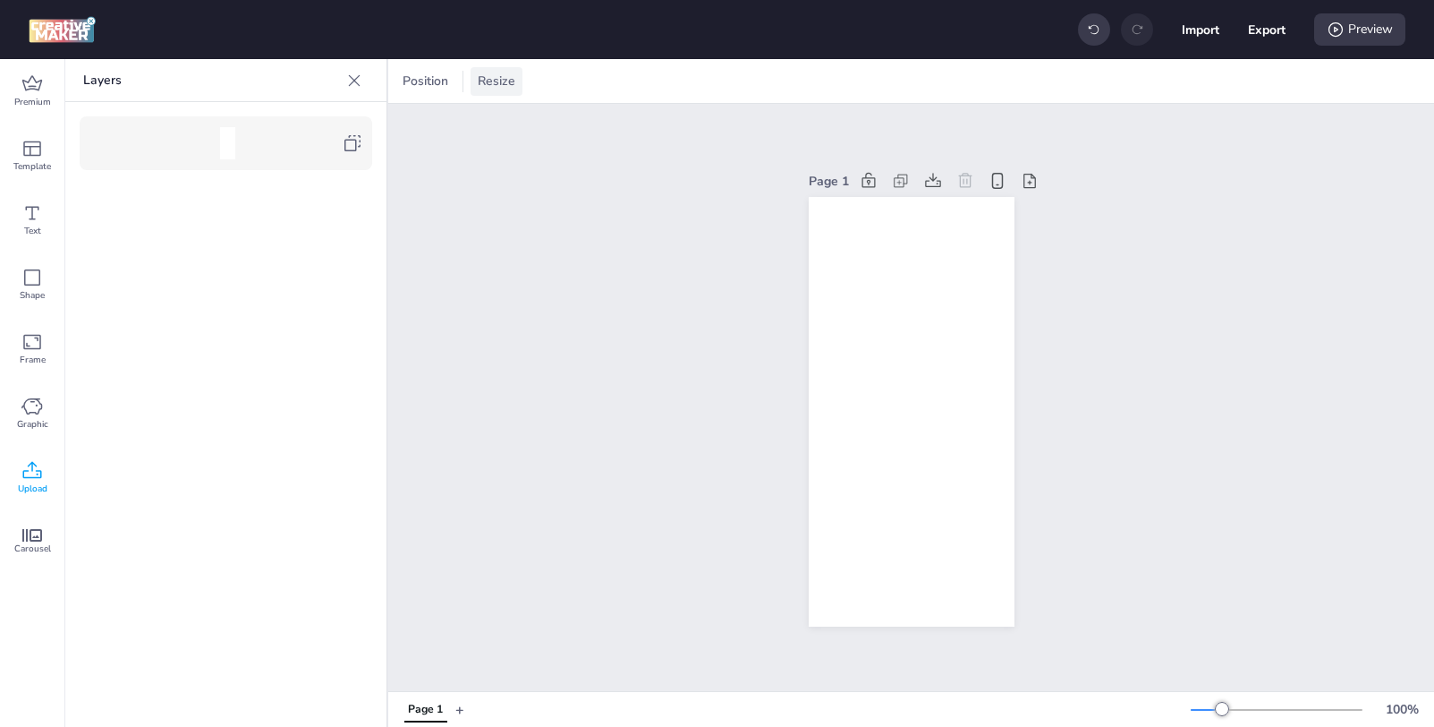
click at [503, 82] on span "Resize" at bounding box center [496, 81] width 45 height 19
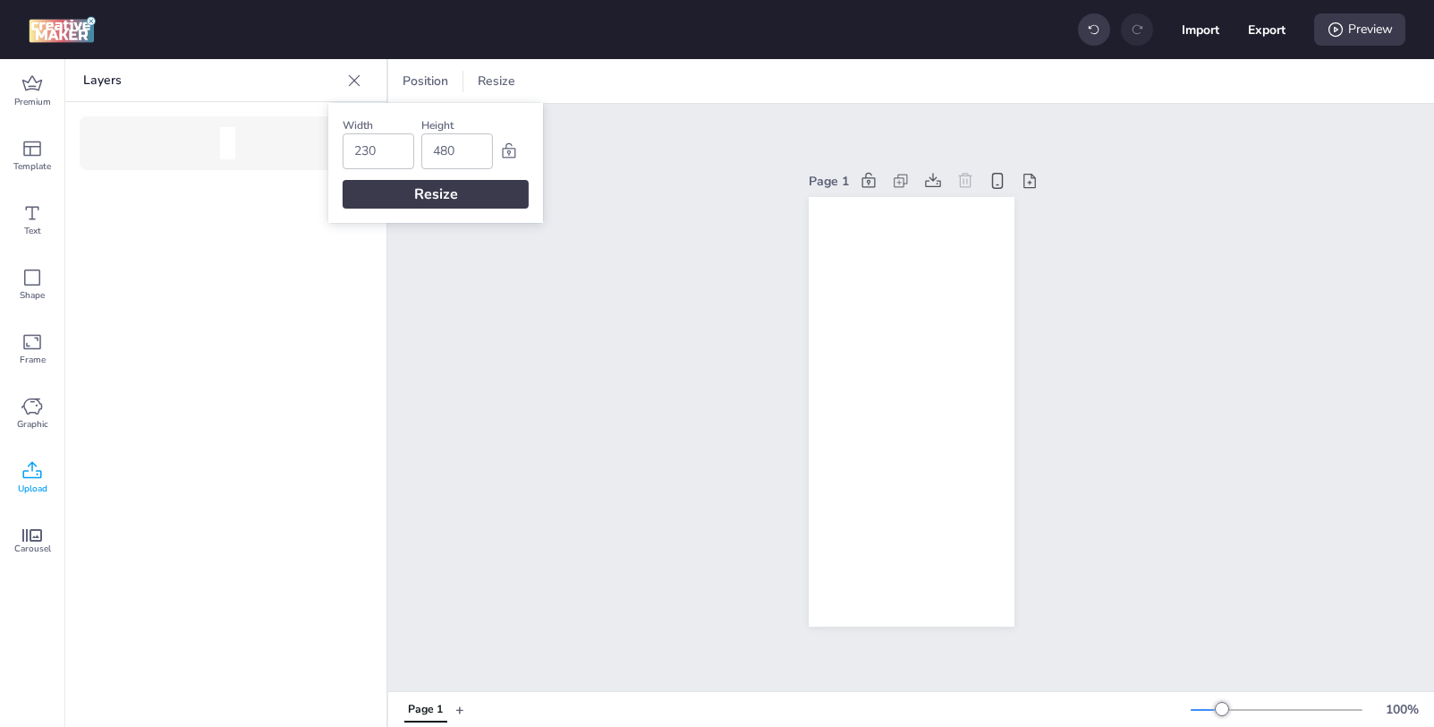
click at [362, 146] on input "230" at bounding box center [378, 151] width 48 height 34
type input "320"
click at [416, 195] on div "Resize" at bounding box center [436, 194] width 186 height 29
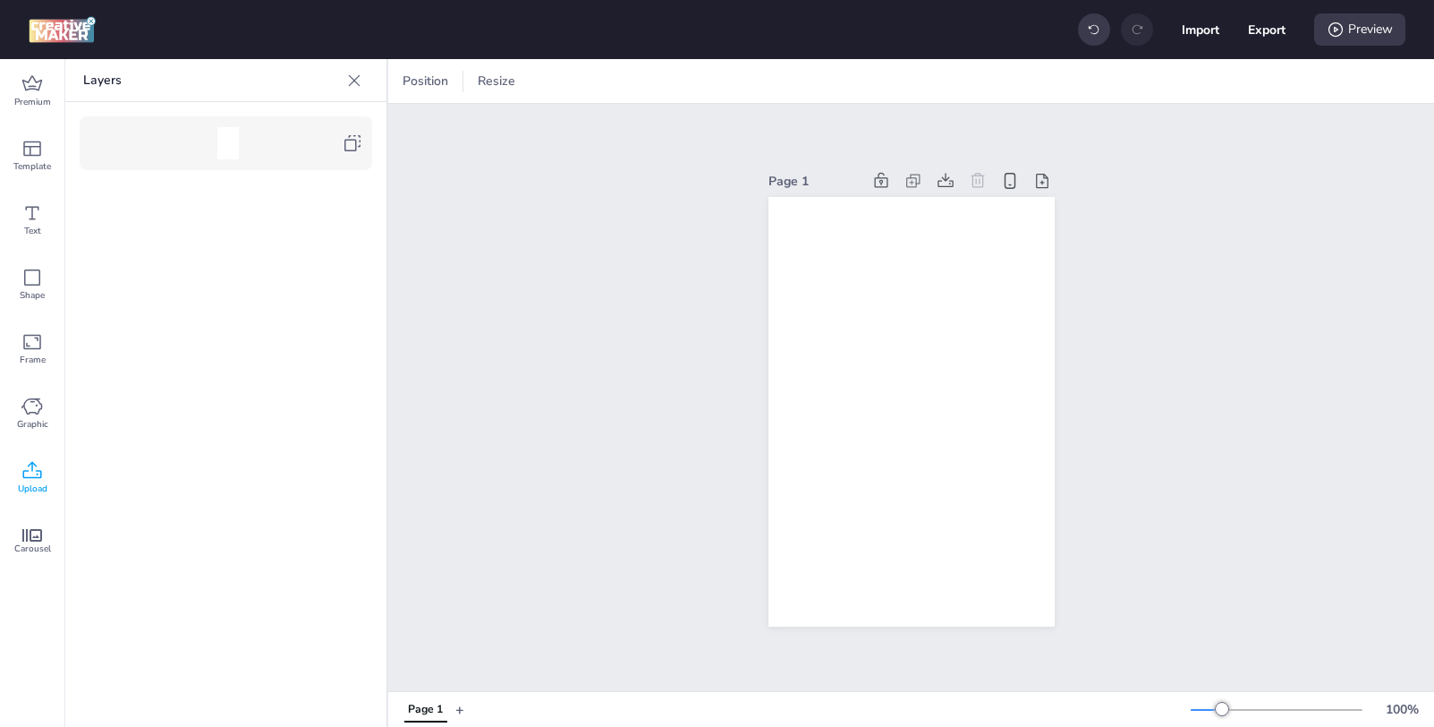
click at [30, 481] on span "Upload" at bounding box center [33, 488] width 30 height 14
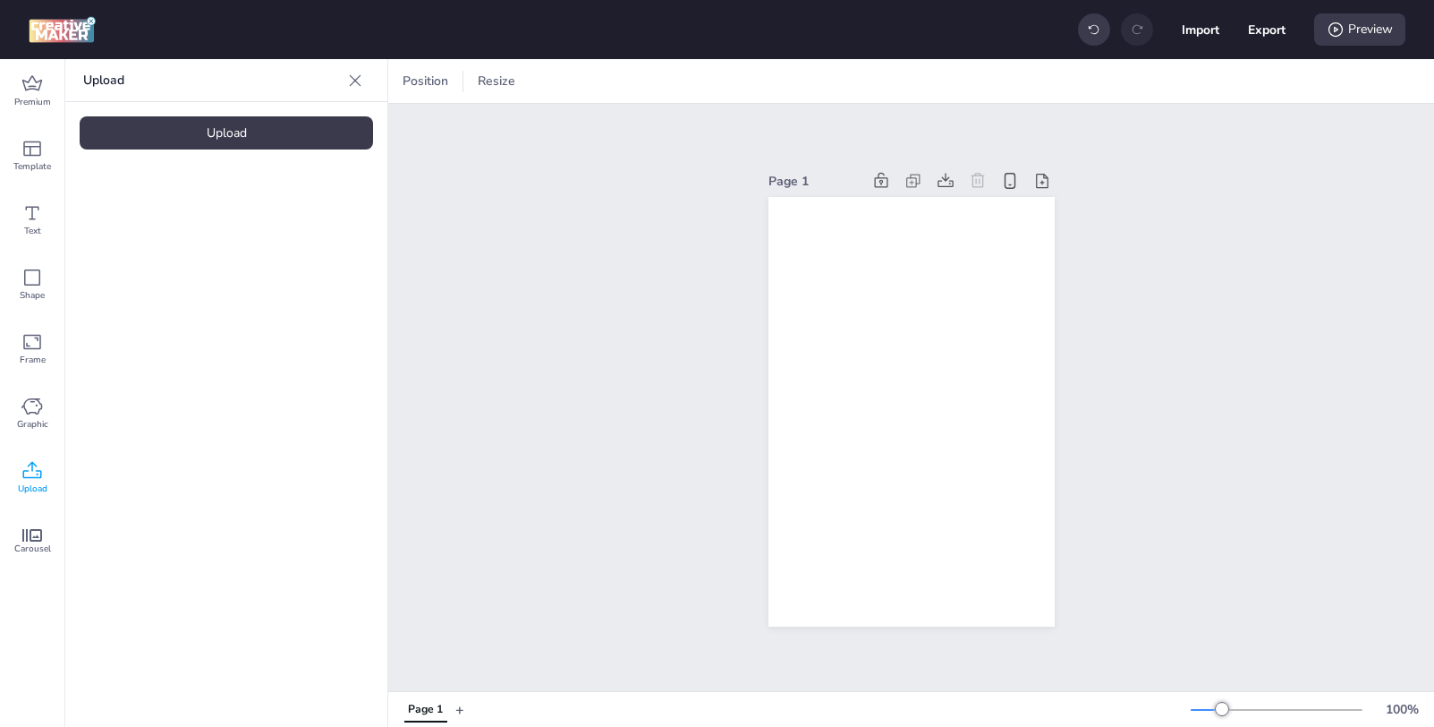
click at [259, 138] on div "Upload" at bounding box center [227, 132] width 294 height 33
click at [164, 260] on img at bounding box center [151, 250] width 109 height 19
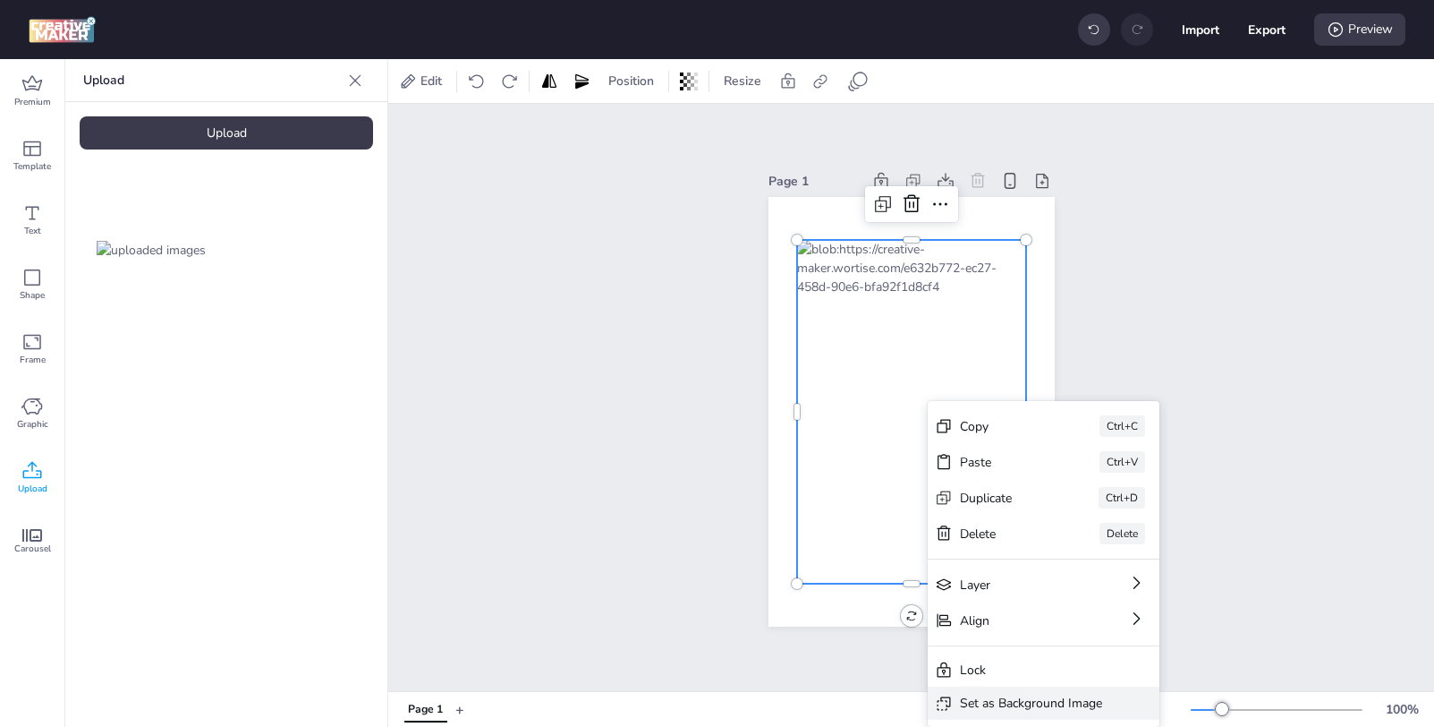
click at [1026, 702] on div "Set as Background Image" at bounding box center [1031, 703] width 142 height 19
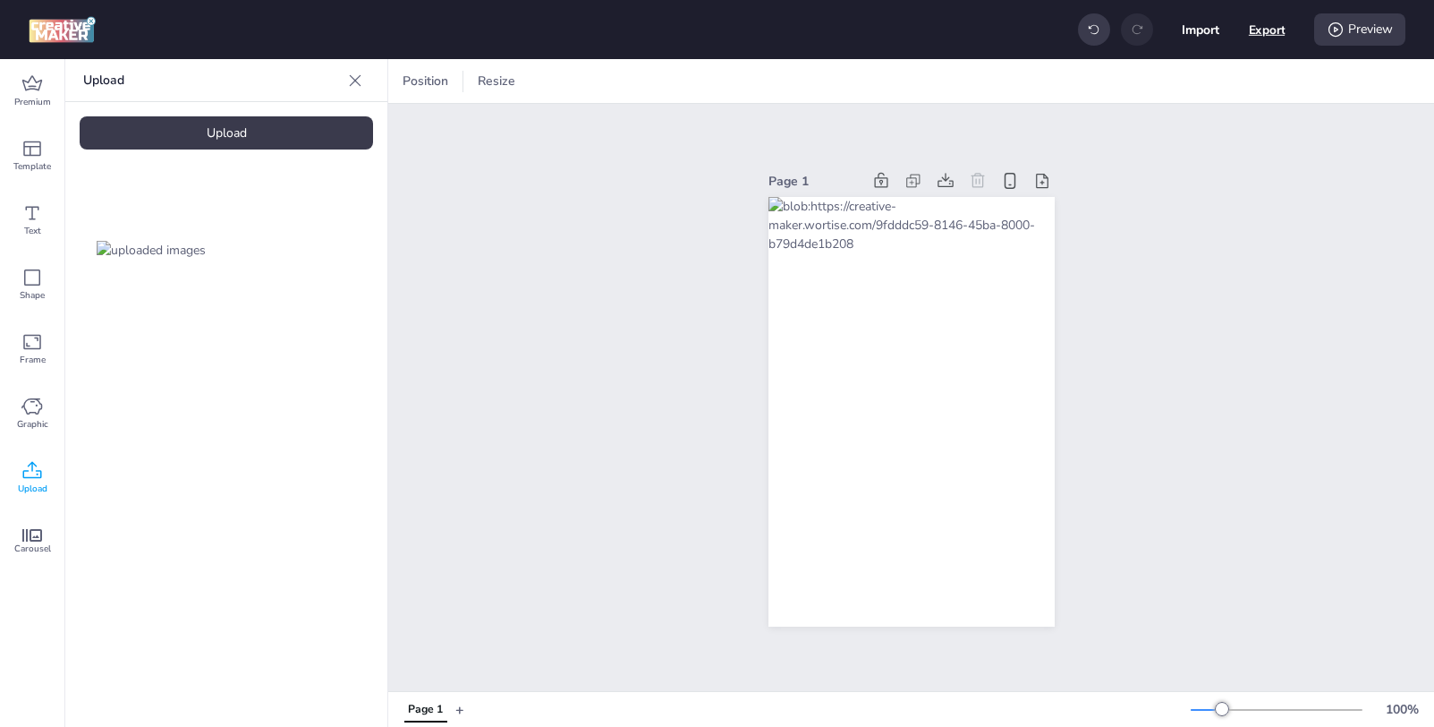
click at [1266, 33] on button "Export" at bounding box center [1267, 30] width 37 height 37
select select "html"
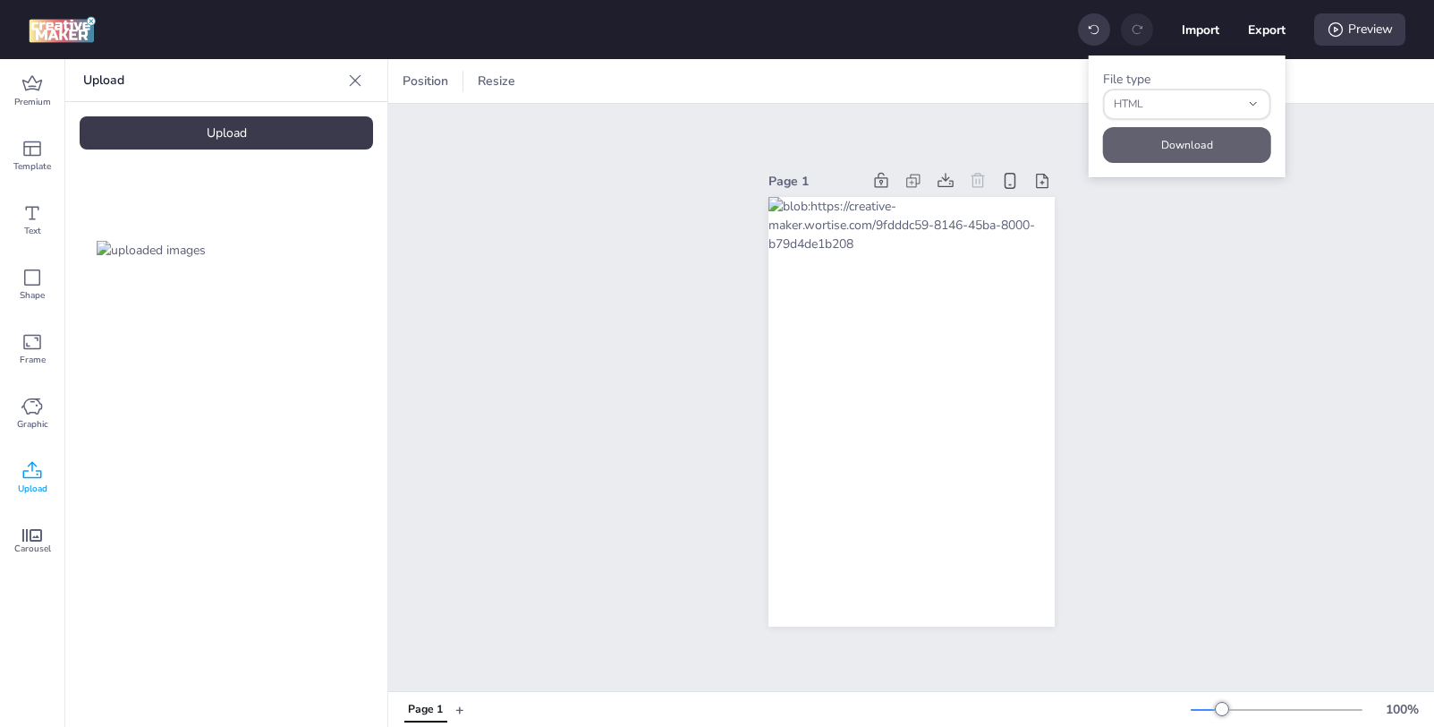
click at [1183, 138] on button "Download" at bounding box center [1187, 145] width 168 height 36
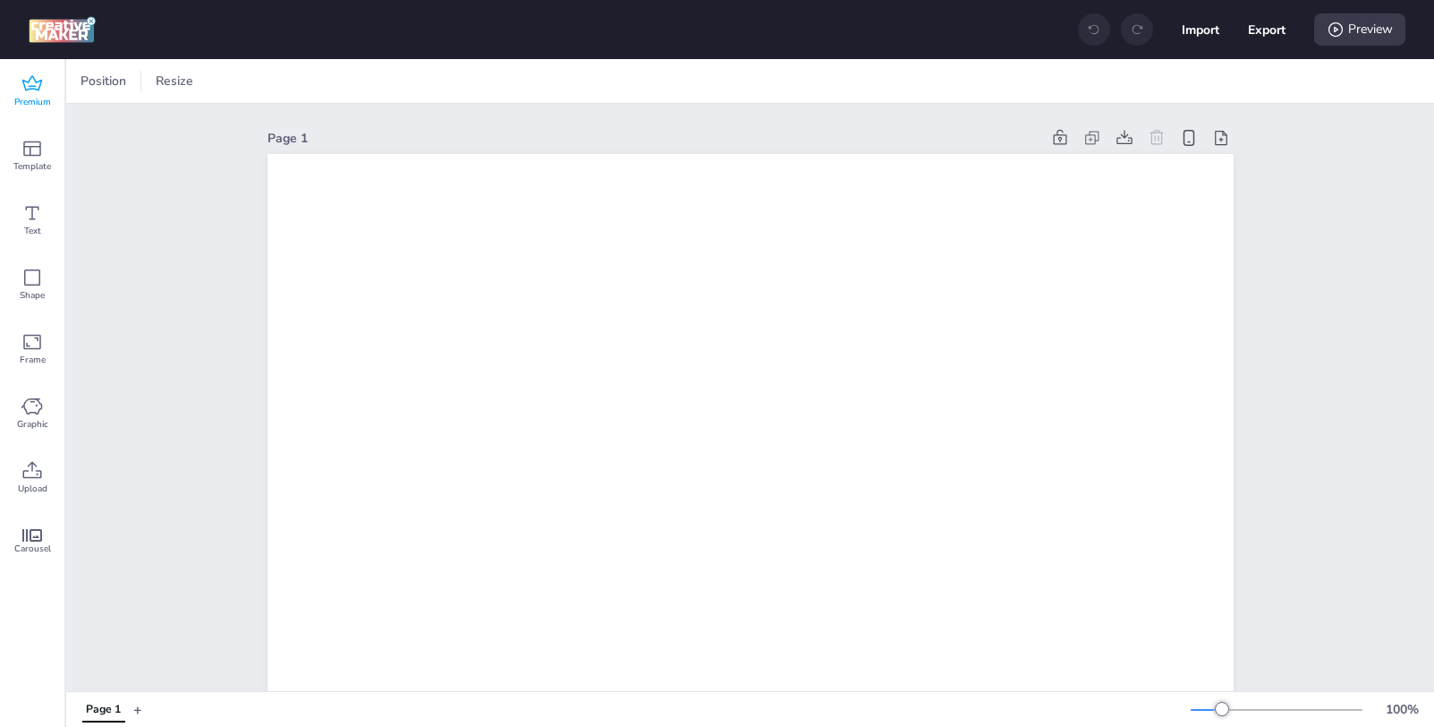
click at [40, 99] on span "Premium" at bounding box center [32, 102] width 37 height 14
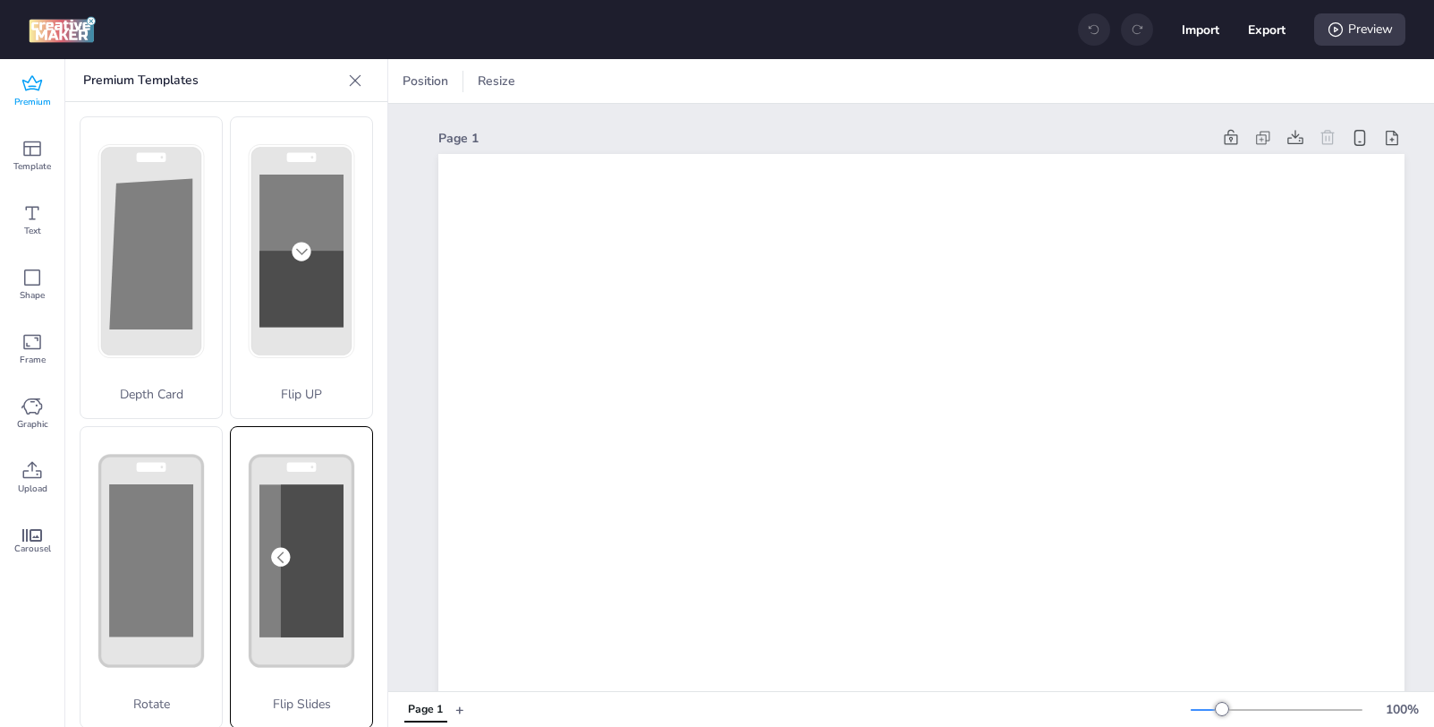
click at [281, 550] on rect at bounding box center [312, 560] width 63 height 153
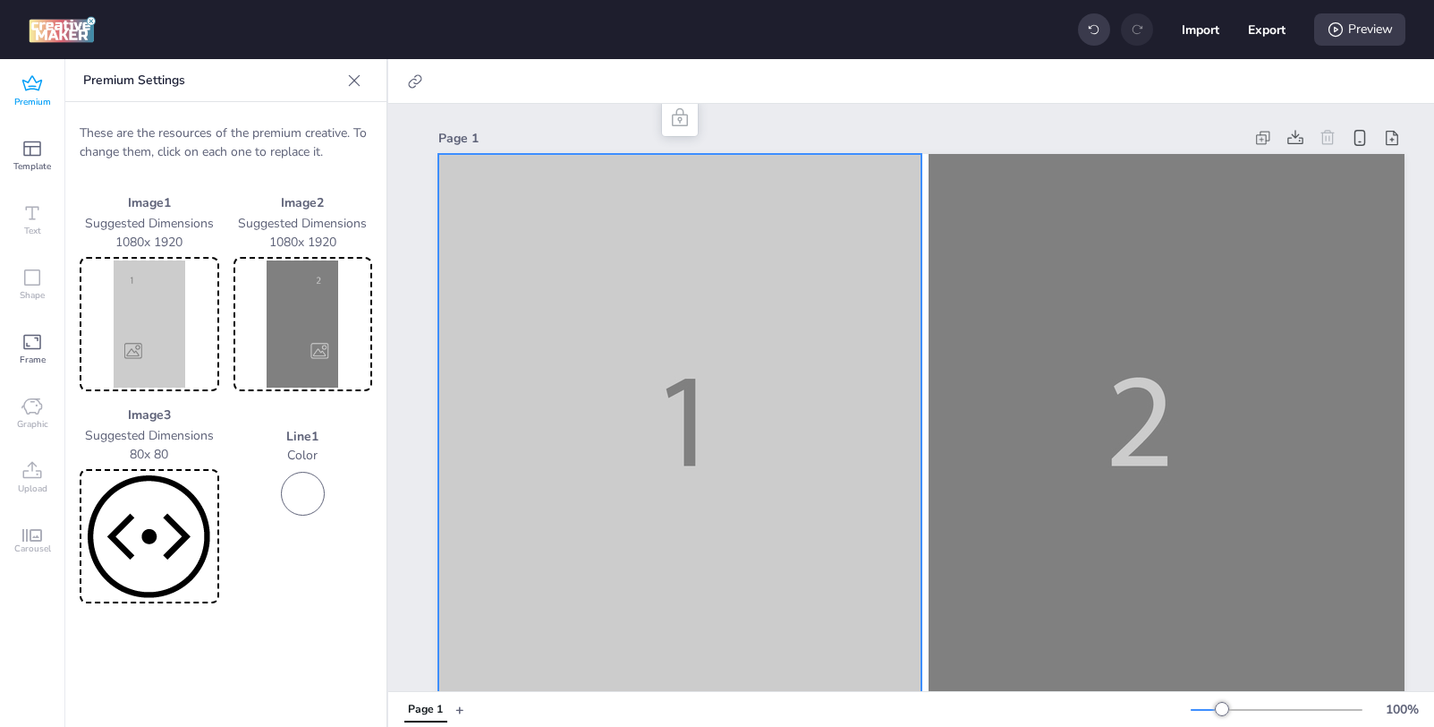
click at [146, 318] on img at bounding box center [149, 323] width 132 height 127
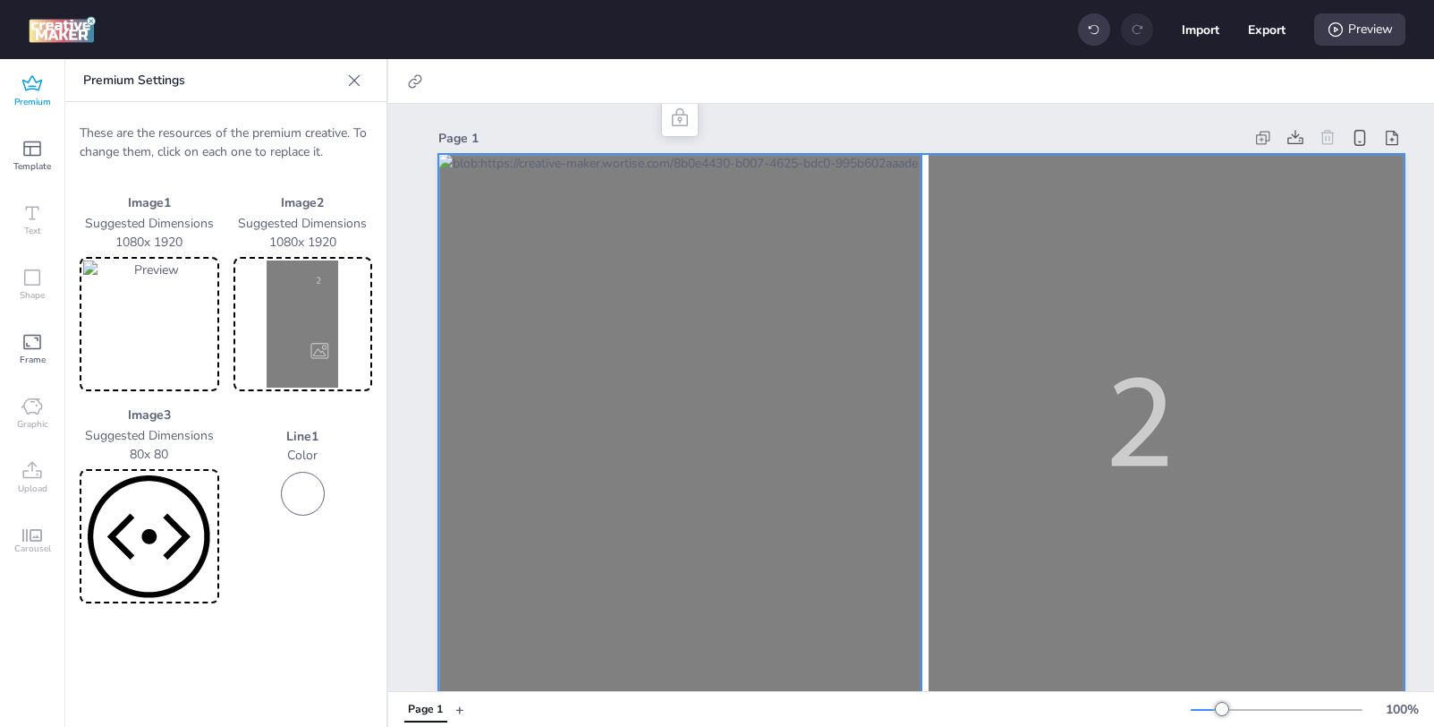
click at [321, 330] on img at bounding box center [303, 323] width 132 height 127
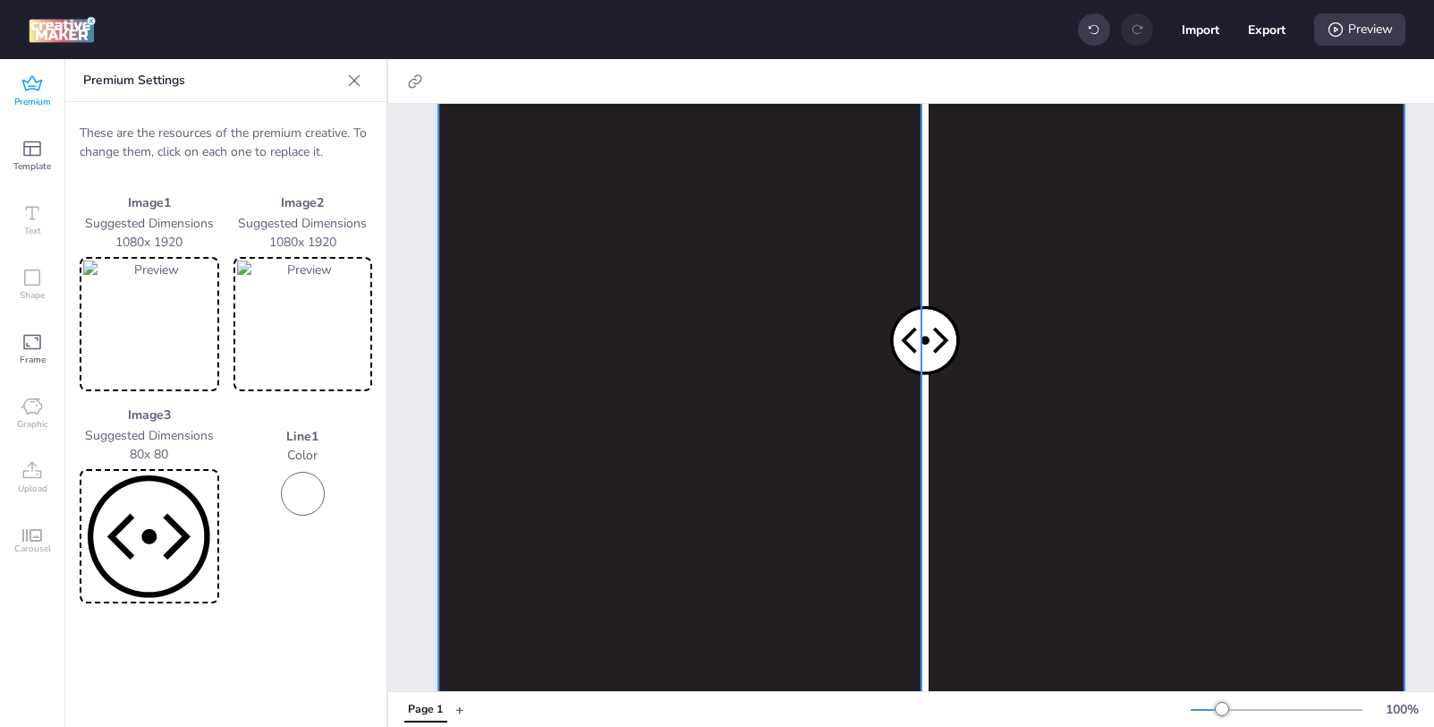
scroll to position [671, 0]
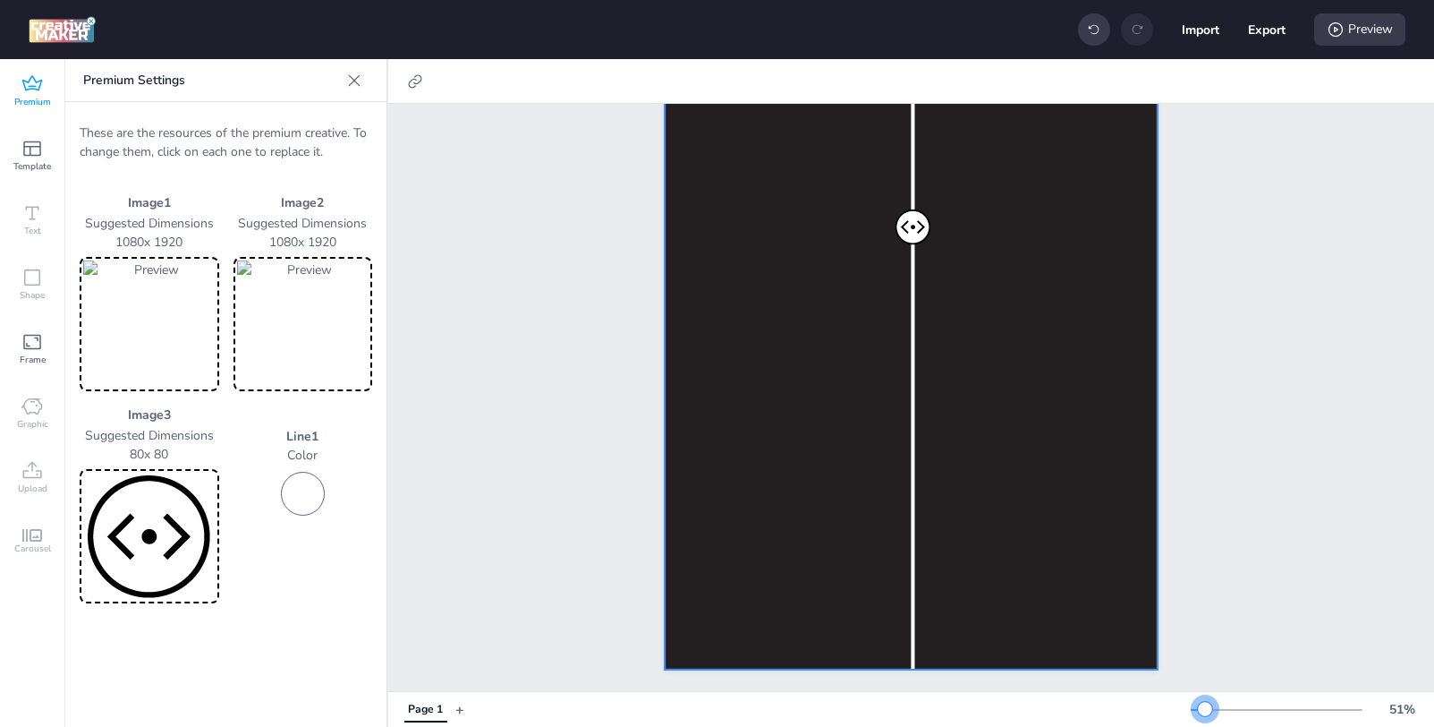
drag, startPoint x: 1220, startPoint y: 706, endPoint x: 1205, endPoint y: 710, distance: 14.8
click at [1205, 710] on div at bounding box center [1205, 709] width 14 height 14
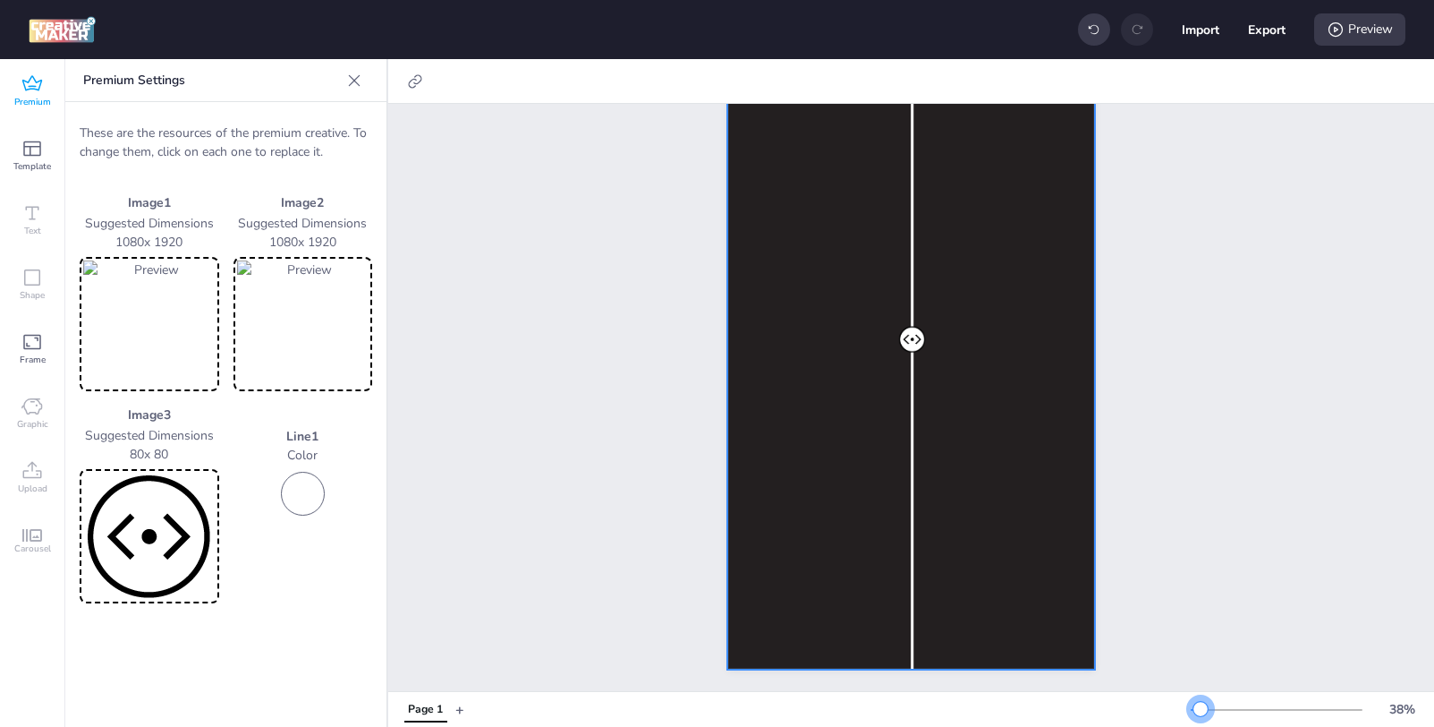
scroll to position [150, 0]
click at [1201, 712] on div at bounding box center [1201, 709] width 14 height 14
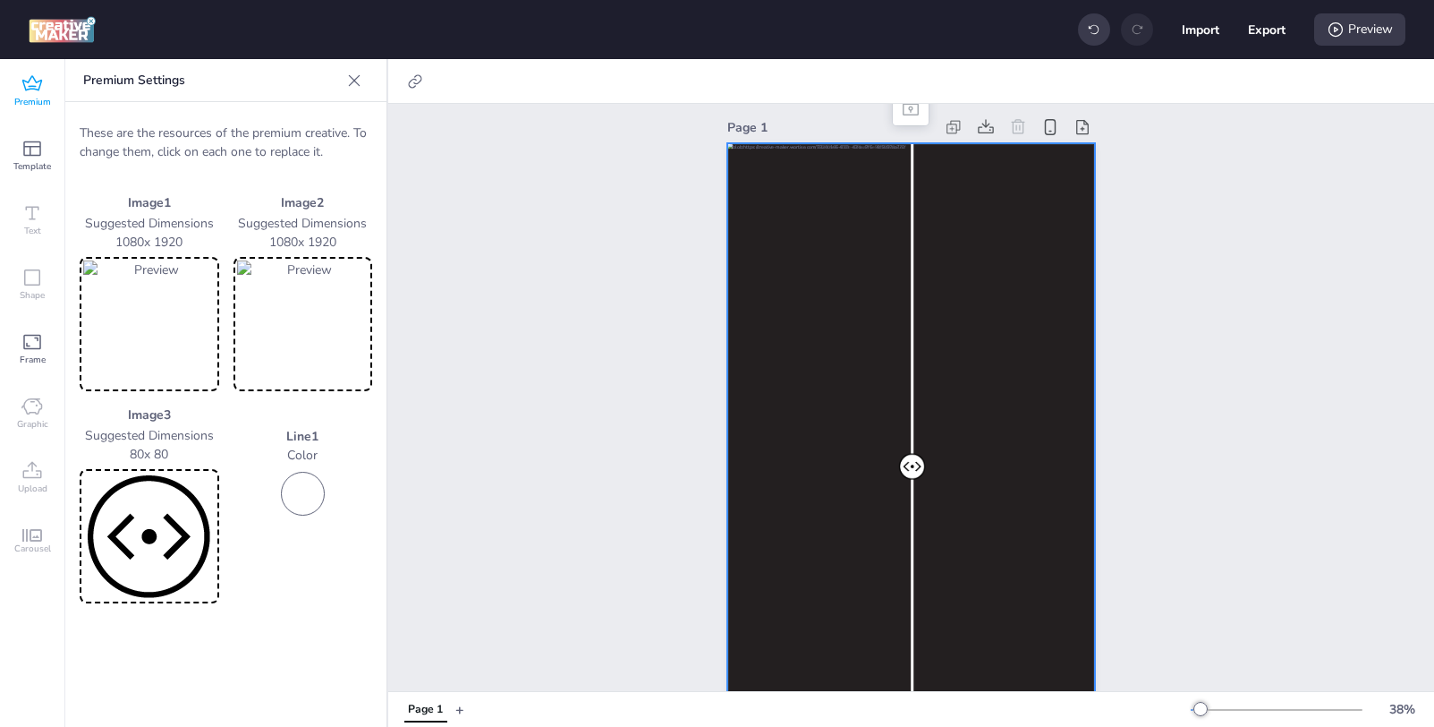
scroll to position [14, 0]
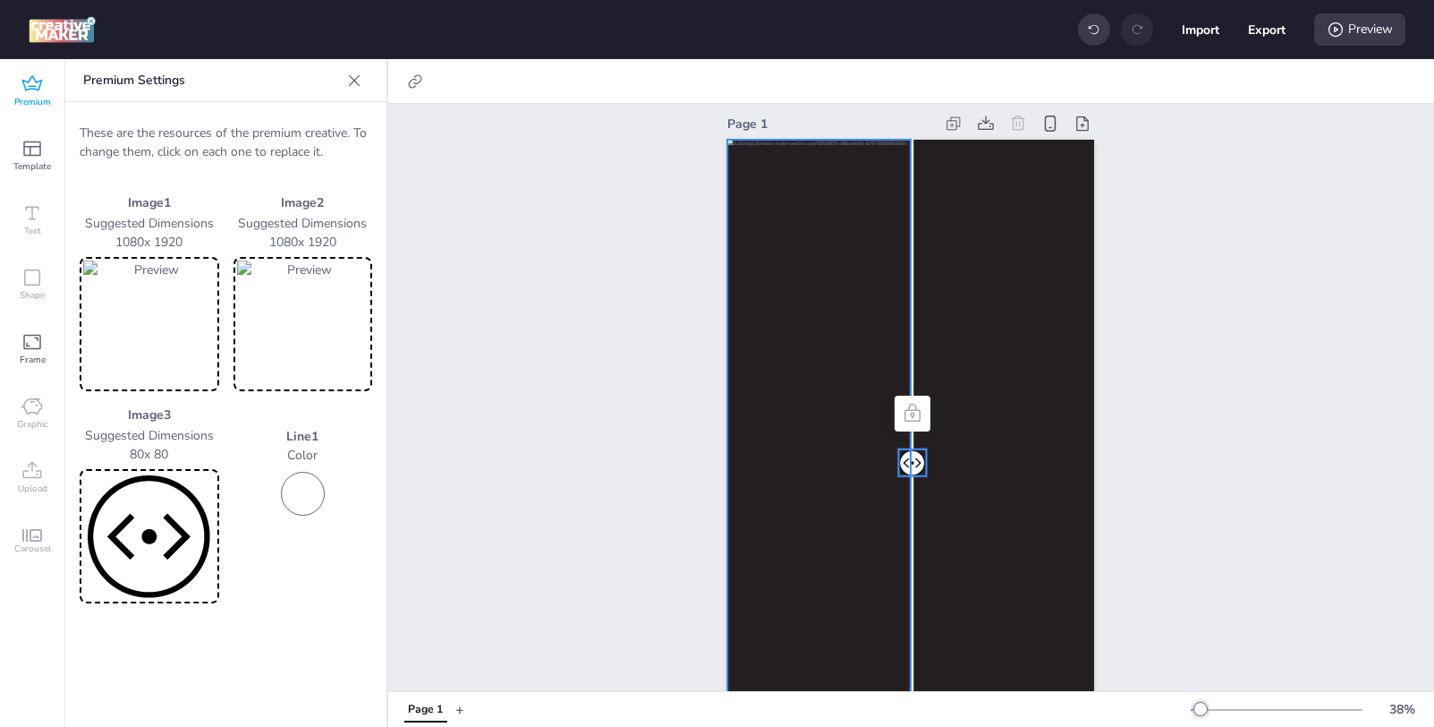
drag, startPoint x: 909, startPoint y: 462, endPoint x: 790, endPoint y: 469, distance: 119.2
click at [790, 140] on div at bounding box center [911, 140] width 367 height 0
drag, startPoint x: 904, startPoint y: 459, endPoint x: 801, endPoint y: 472, distance: 103.8
click at [801, 140] on div at bounding box center [911, 140] width 367 height 0
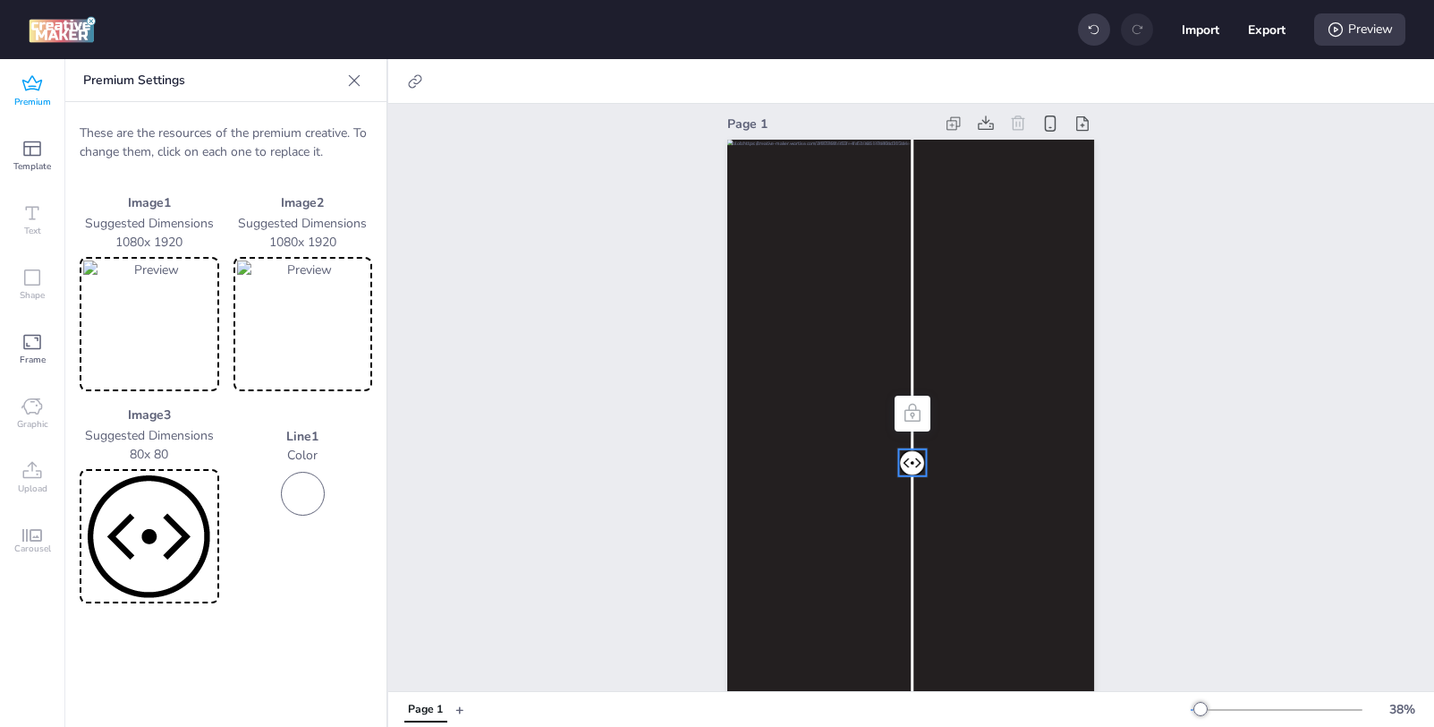
click at [1269, 473] on div "Page 1" at bounding box center [911, 451] width 1046 height 725
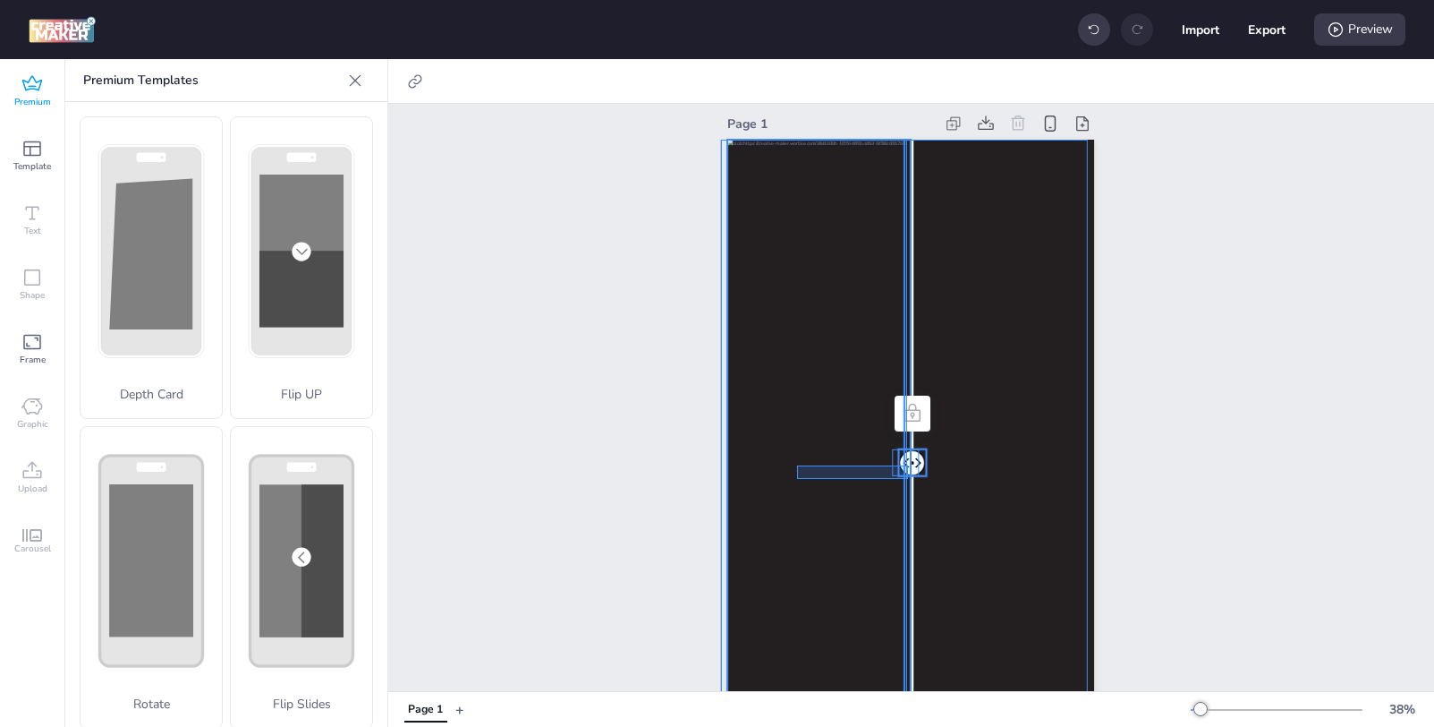
drag, startPoint x: 908, startPoint y: 465, endPoint x: 797, endPoint y: 479, distance: 111.8
click at [796, 140] on div at bounding box center [911, 140] width 367 height 0
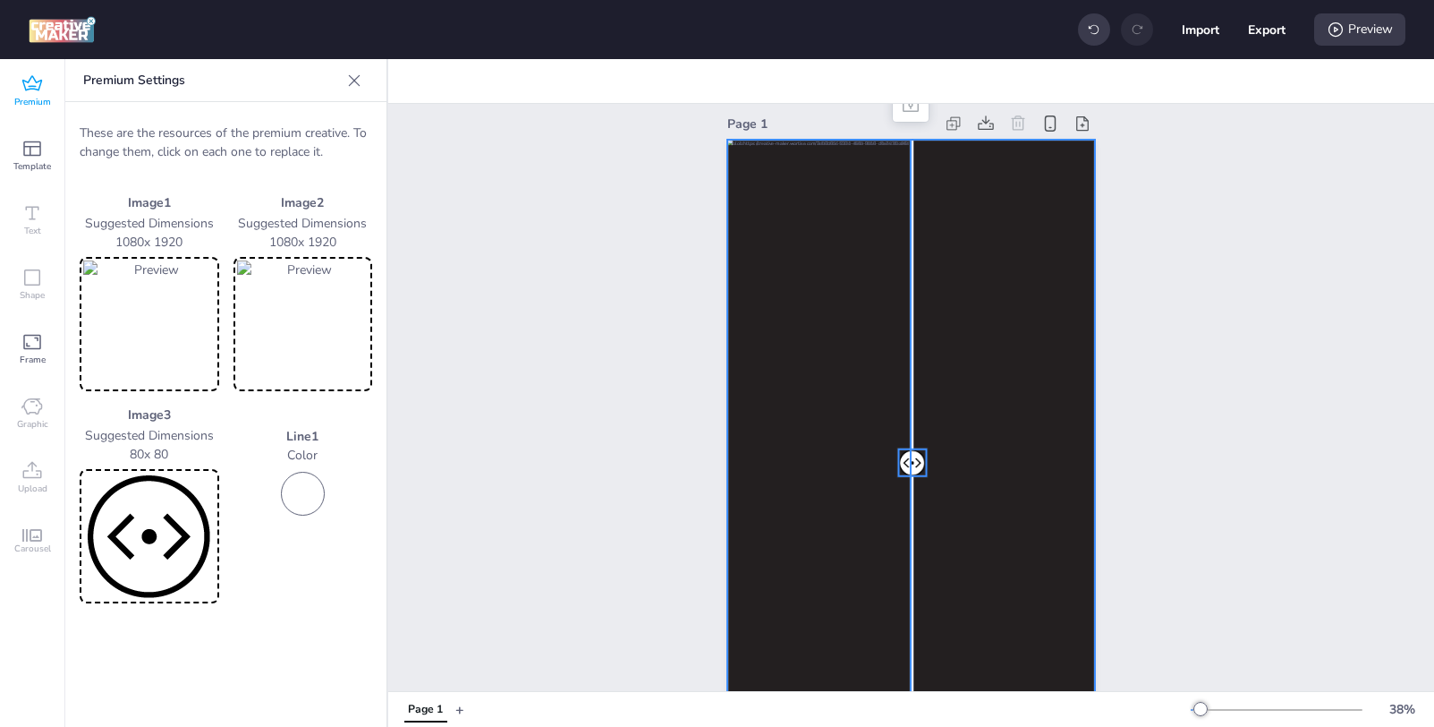
click at [1226, 511] on div "Page 1" at bounding box center [911, 451] width 1046 height 725
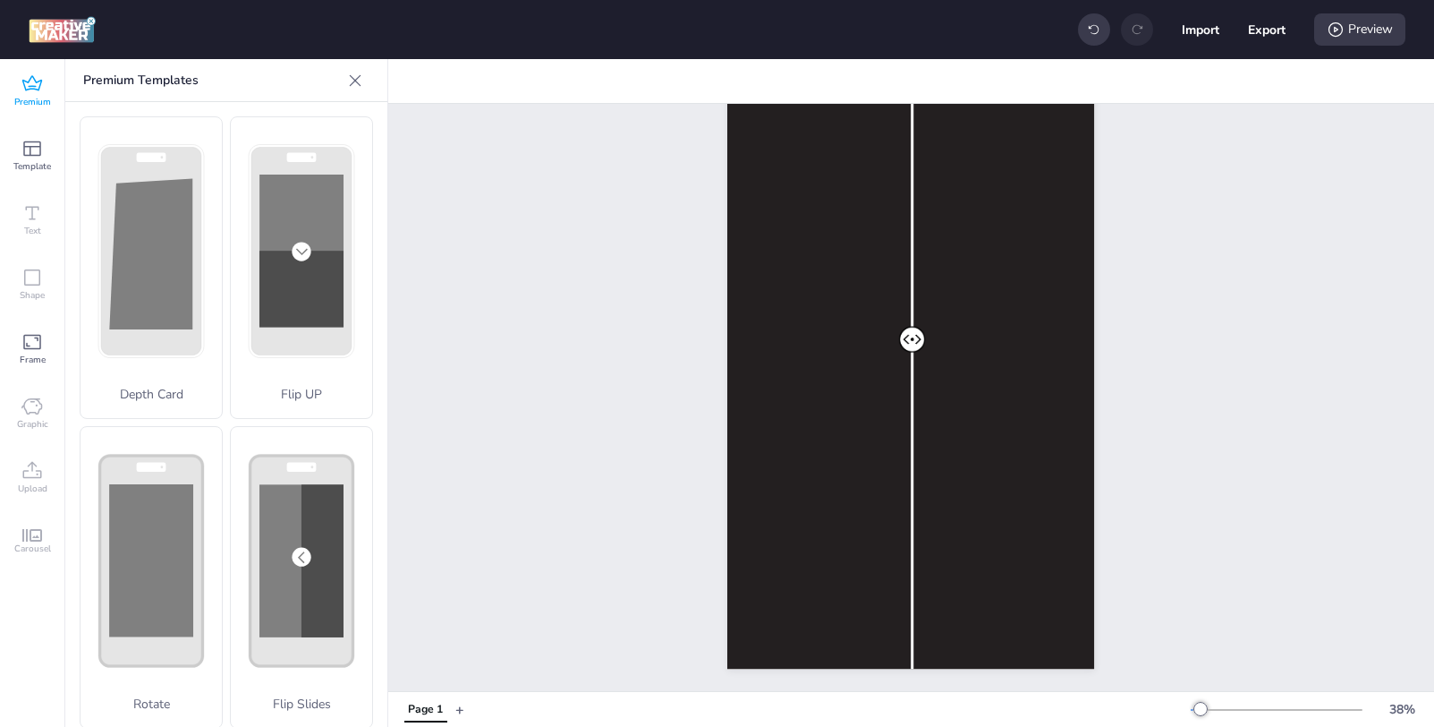
scroll to position [62, 0]
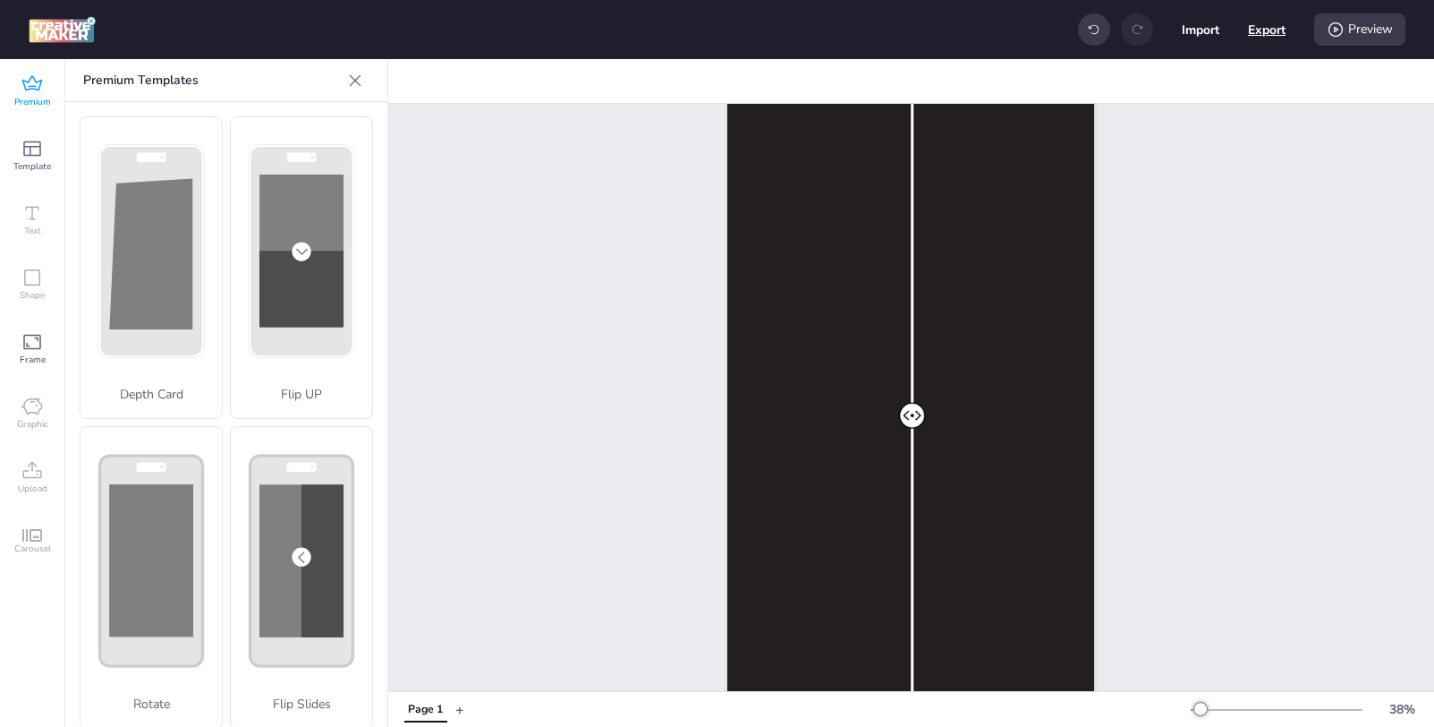
click at [1261, 38] on button "Export" at bounding box center [1267, 30] width 38 height 38
select select "html"
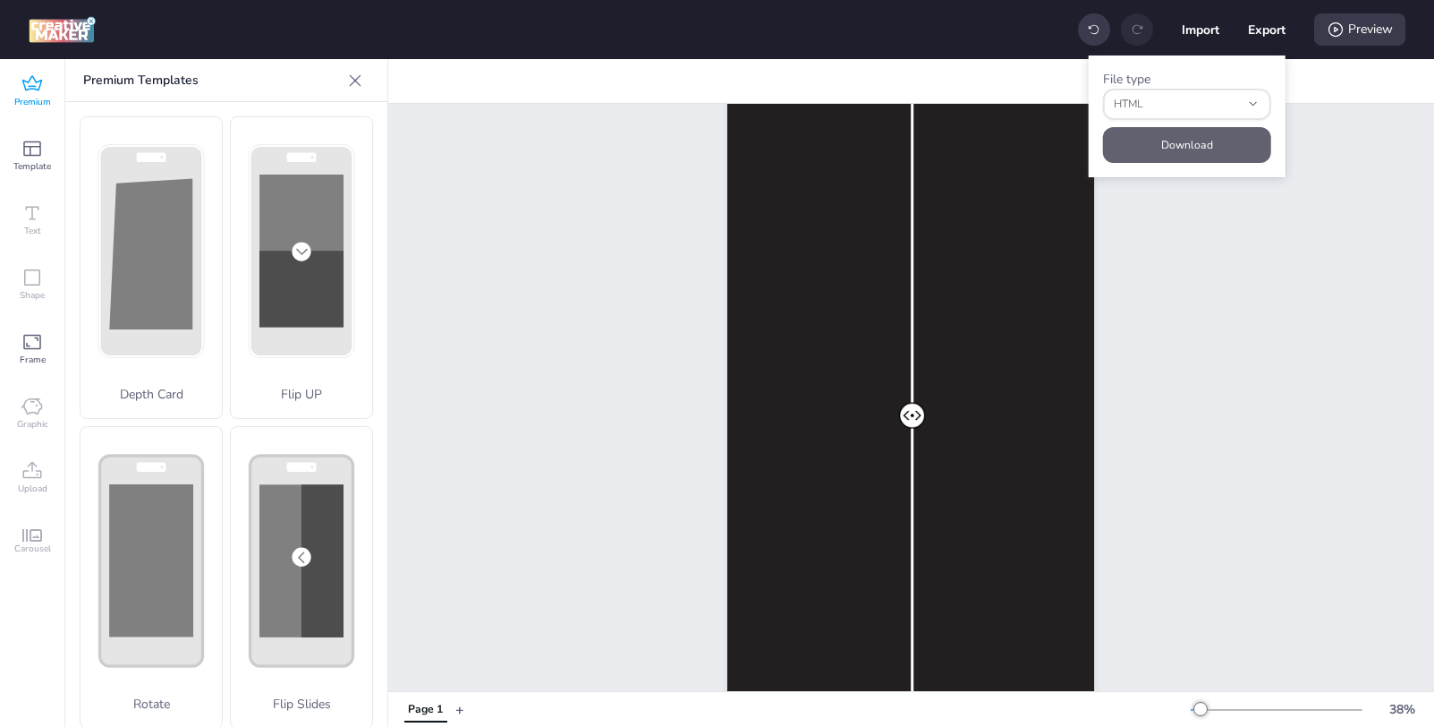
click at [1172, 138] on button "Download" at bounding box center [1187, 145] width 168 height 36
click at [1225, 219] on div "Page 1" at bounding box center [911, 404] width 1046 height 725
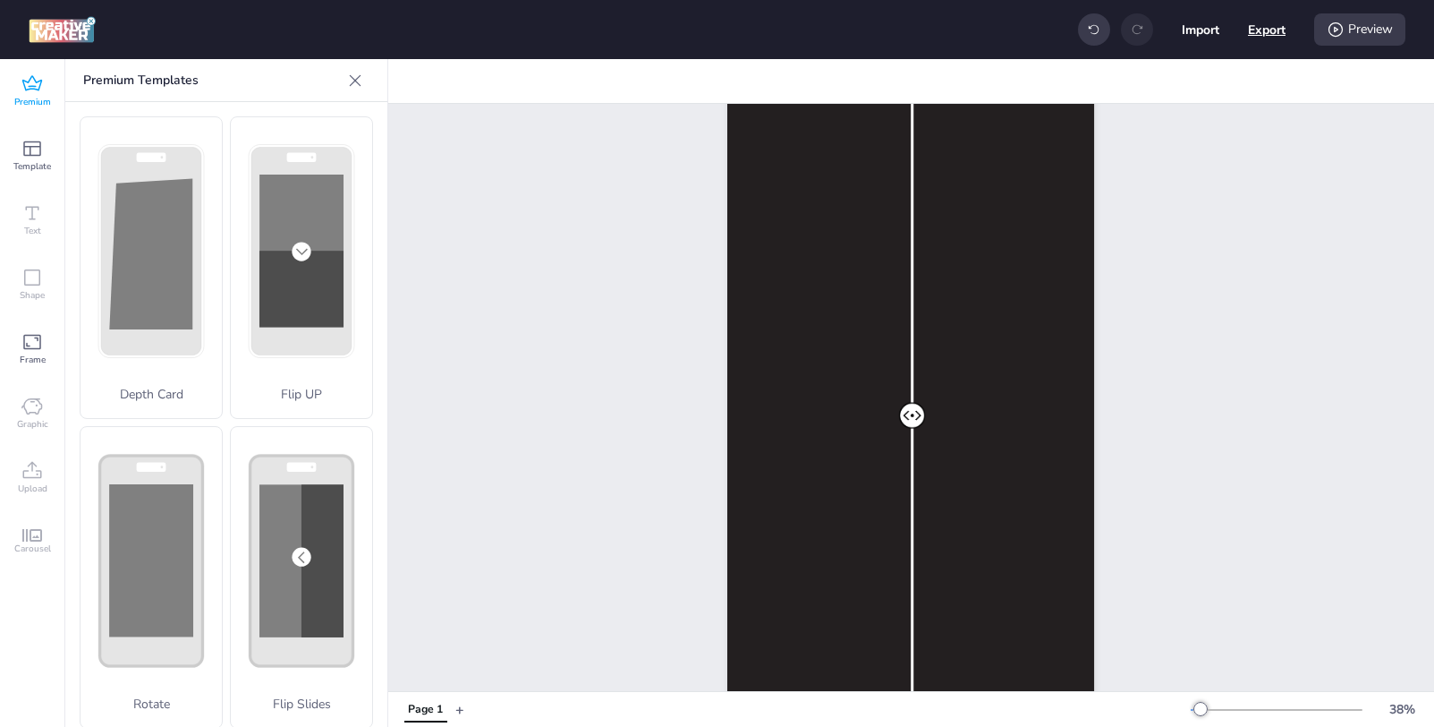
click at [1265, 30] on button "Export" at bounding box center [1267, 30] width 38 height 38
select select "html"
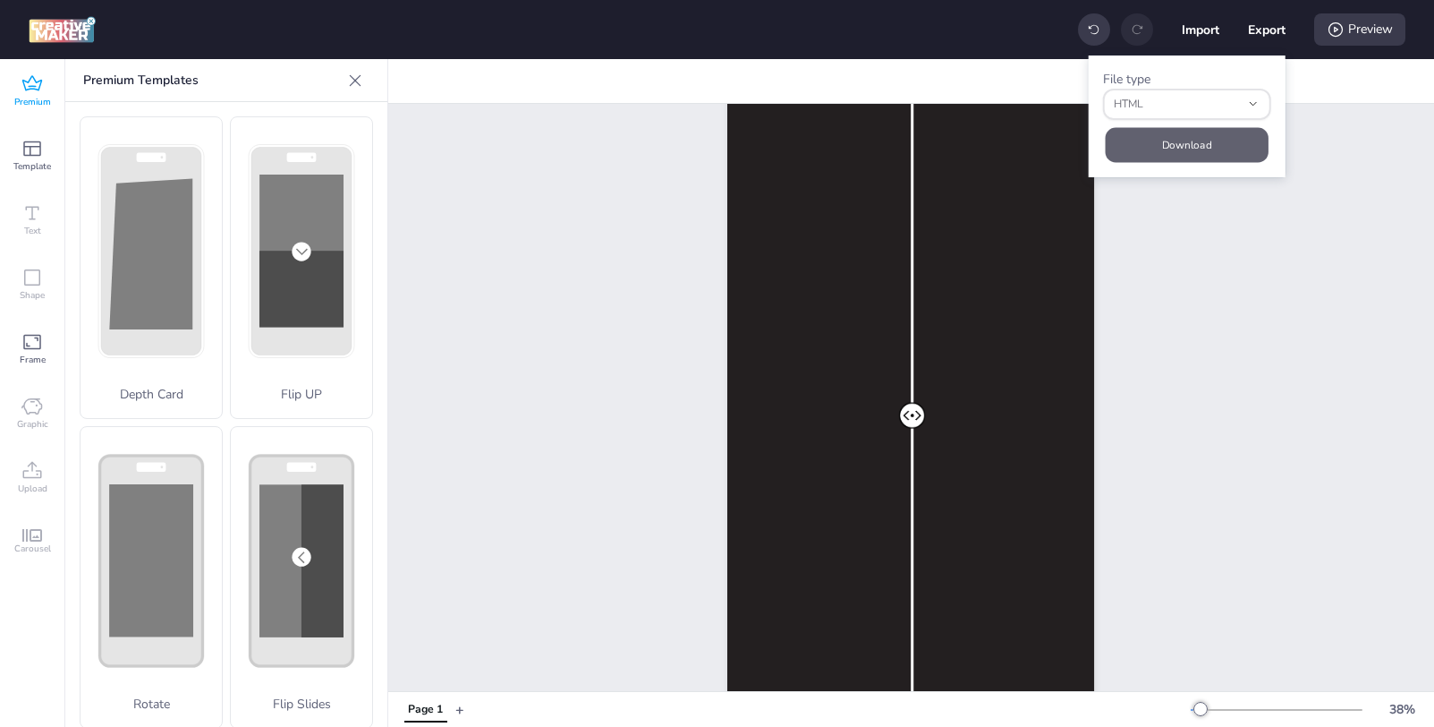
click at [1176, 138] on button "Download" at bounding box center [1186, 144] width 163 height 35
click at [1369, 16] on div "Preview" at bounding box center [1360, 29] width 91 height 32
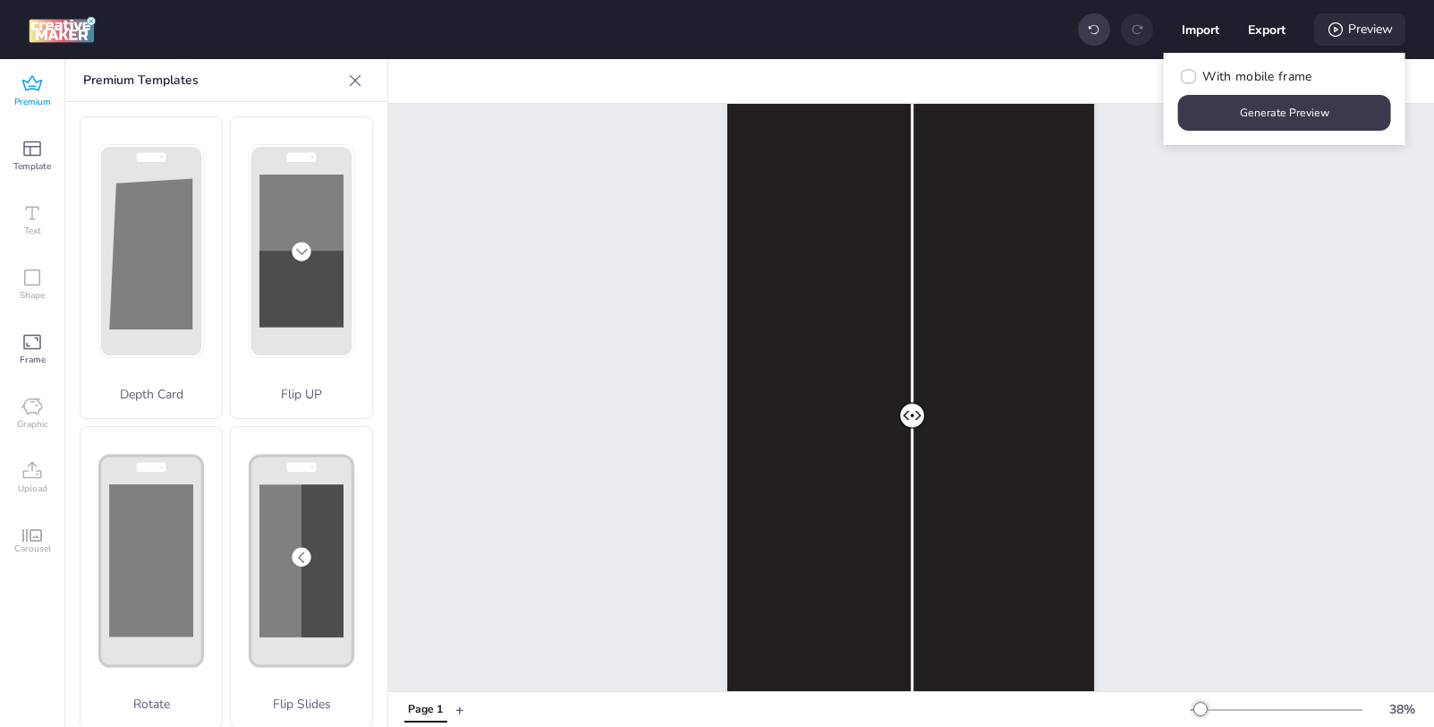
click at [1366, 27] on div "Preview" at bounding box center [1360, 29] width 91 height 32
click at [1348, 106] on button "Generate Preview" at bounding box center [1285, 113] width 213 height 36
